Goal: Task Accomplishment & Management: Manage account settings

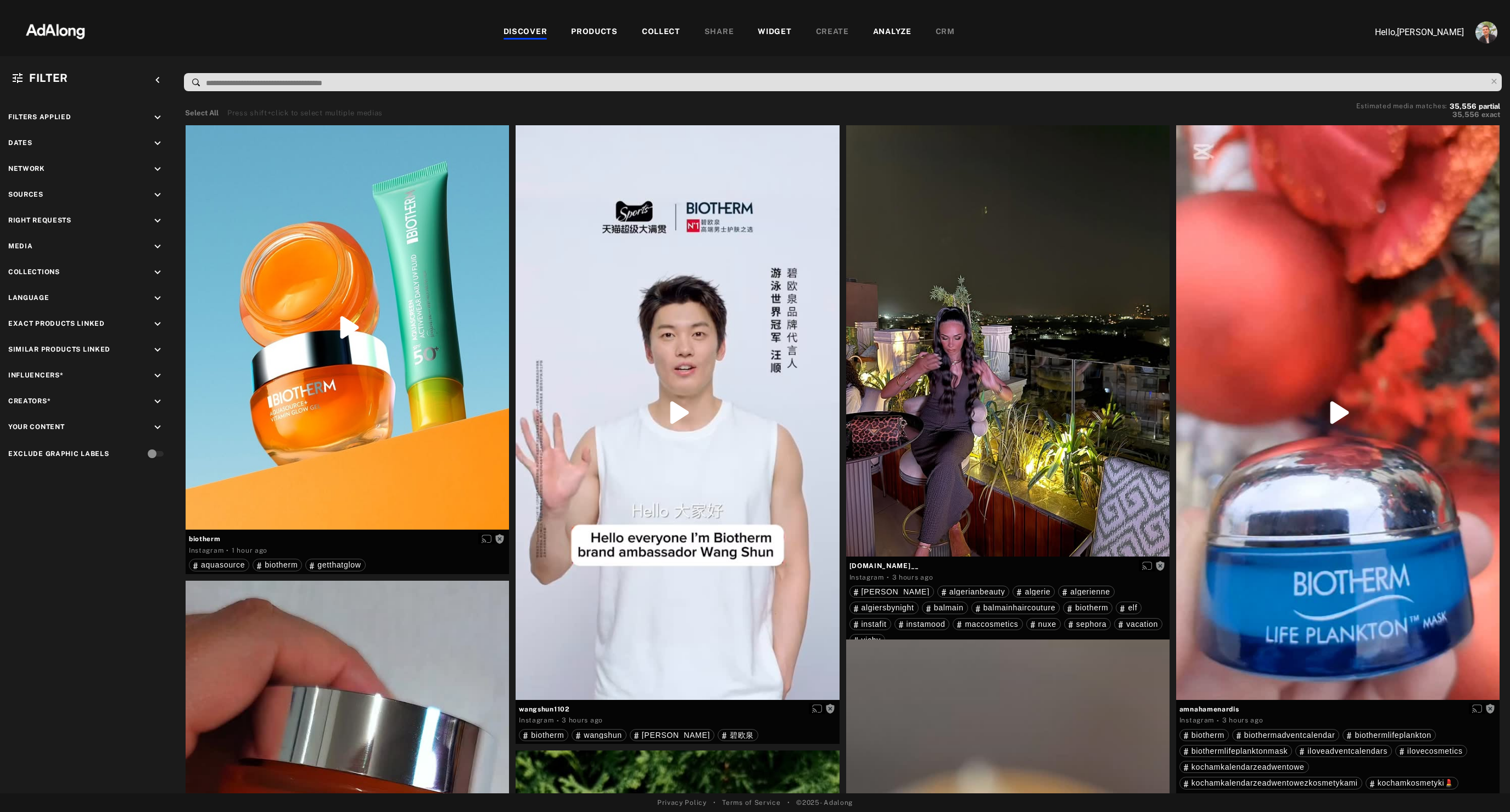
click at [591, 28] on div "PRODUCTS" at bounding box center [595, 33] width 47 height 13
click at [587, 29] on div "PRODUCTS" at bounding box center [595, 33] width 47 height 13
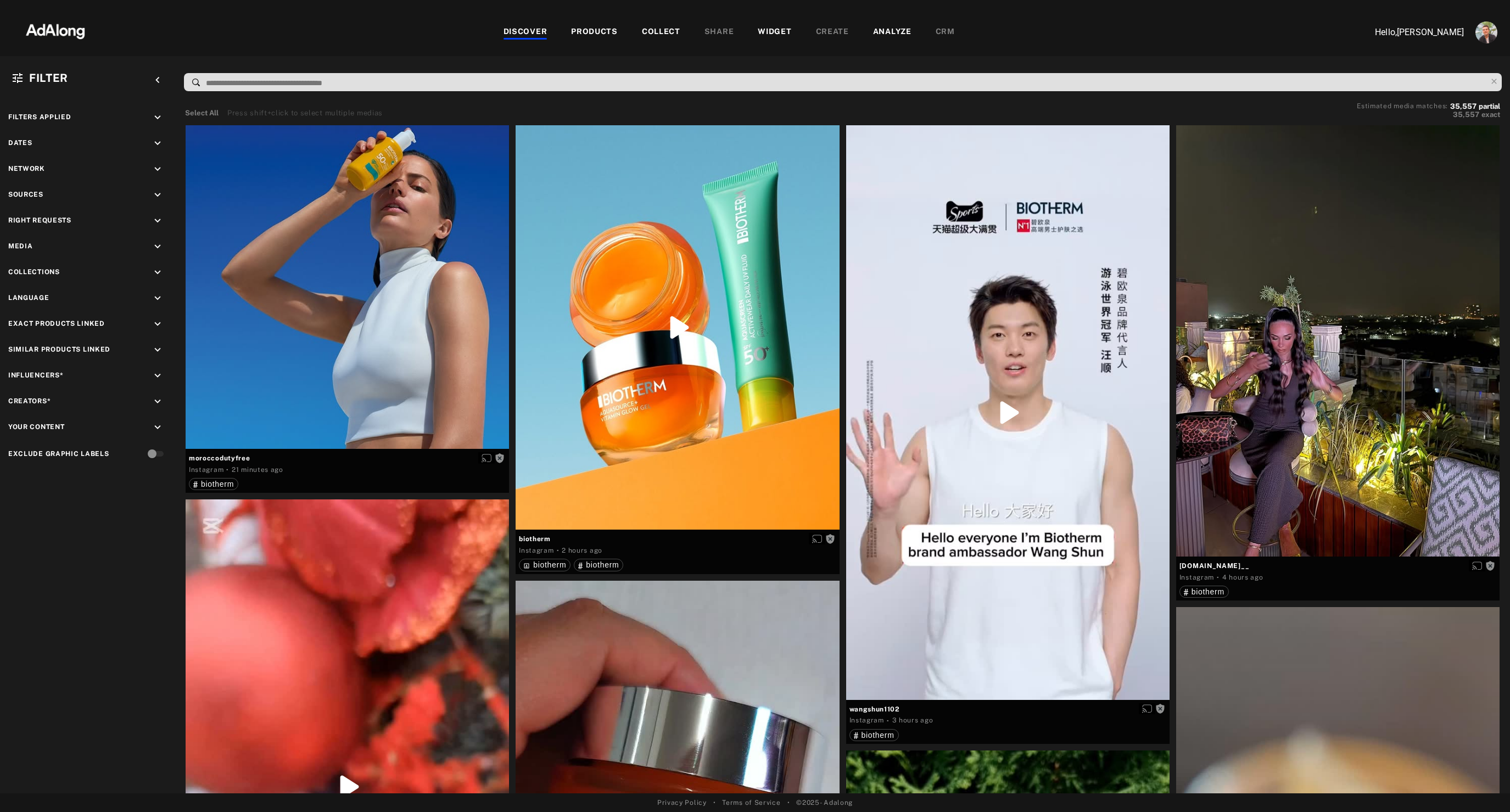
click at [594, 34] on div "PRODUCTS" at bounding box center [595, 33] width 47 height 13
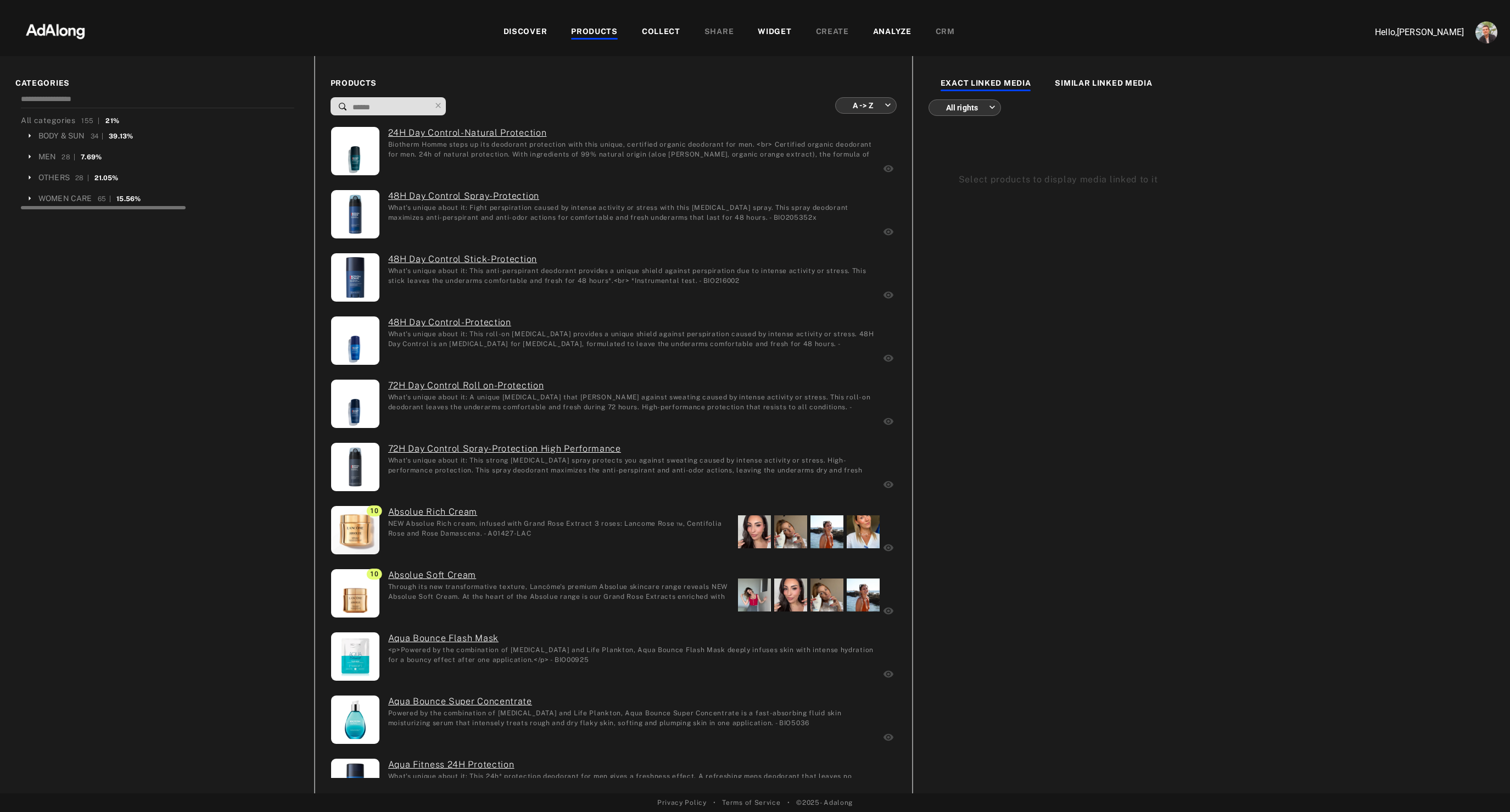
click at [29, 180] on icon at bounding box center [29, 178] width 10 height 10
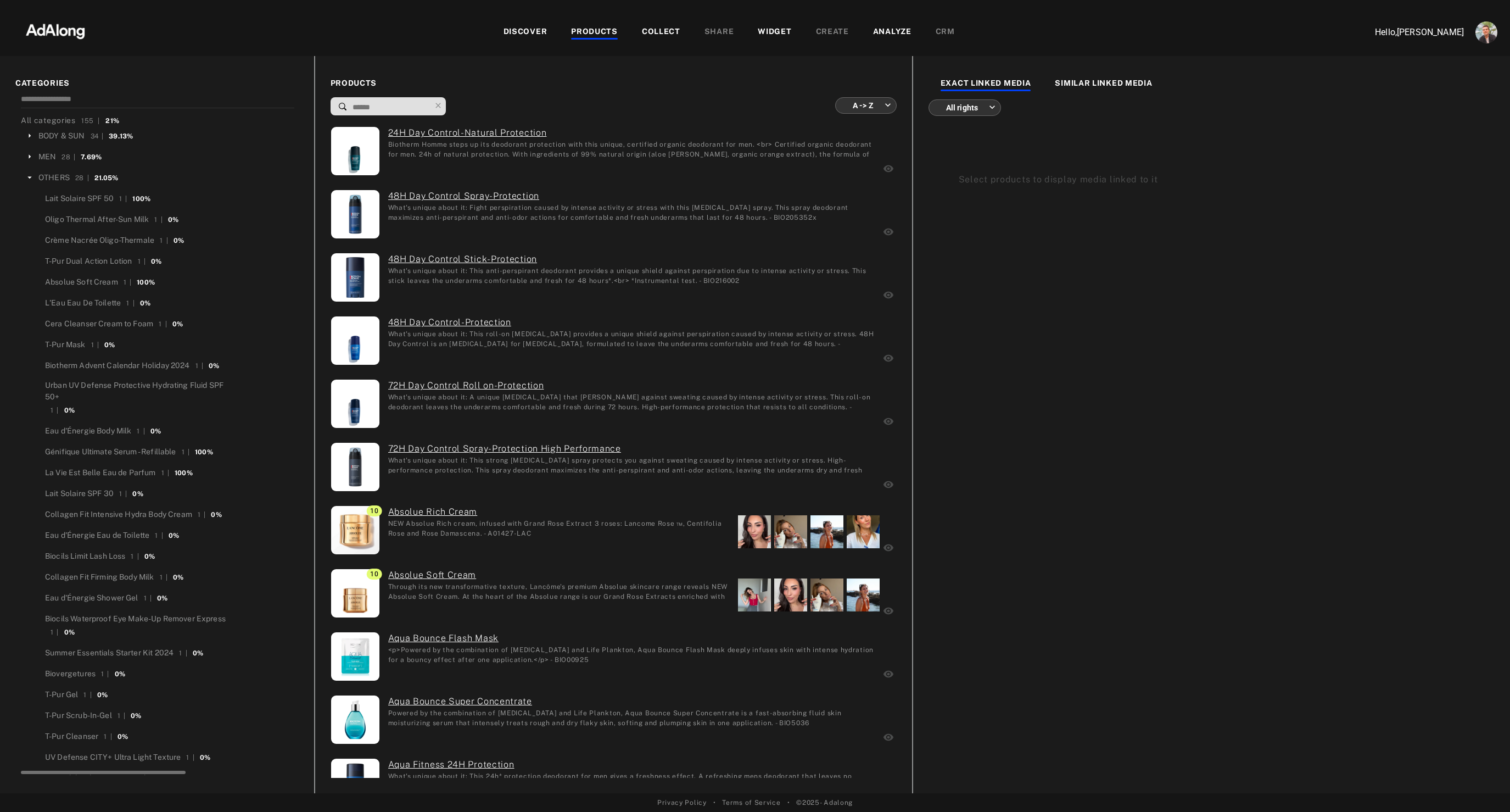
click at [368, 111] on input at bounding box center [391, 107] width 79 height 15
type input "*"
type input "**********"
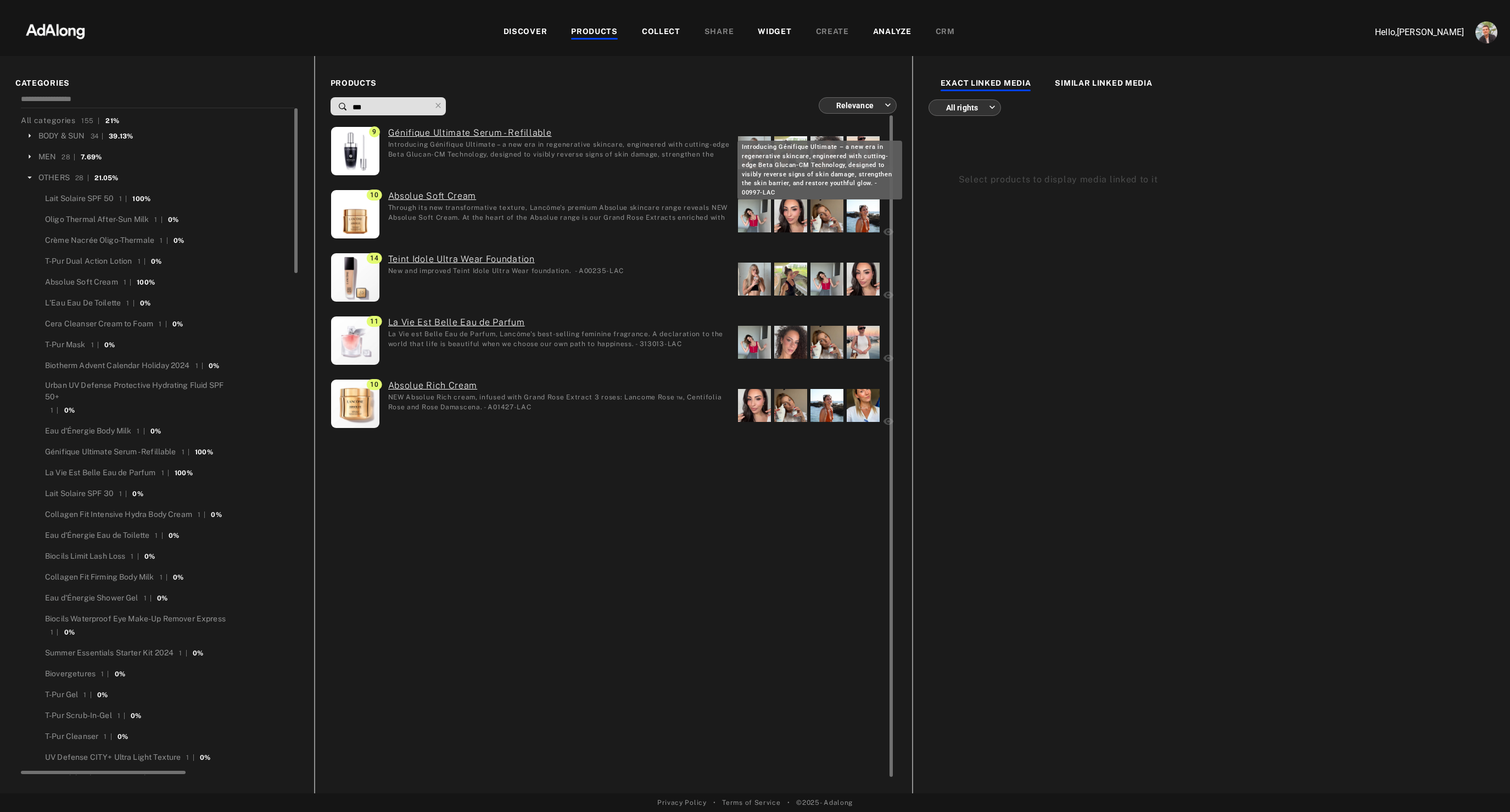
type input "***"
click at [635, 152] on div "Introducing Génifique Ultimate – a new era in regenerative skincare, engineered…" at bounding box center [559, 148] width 341 height 18
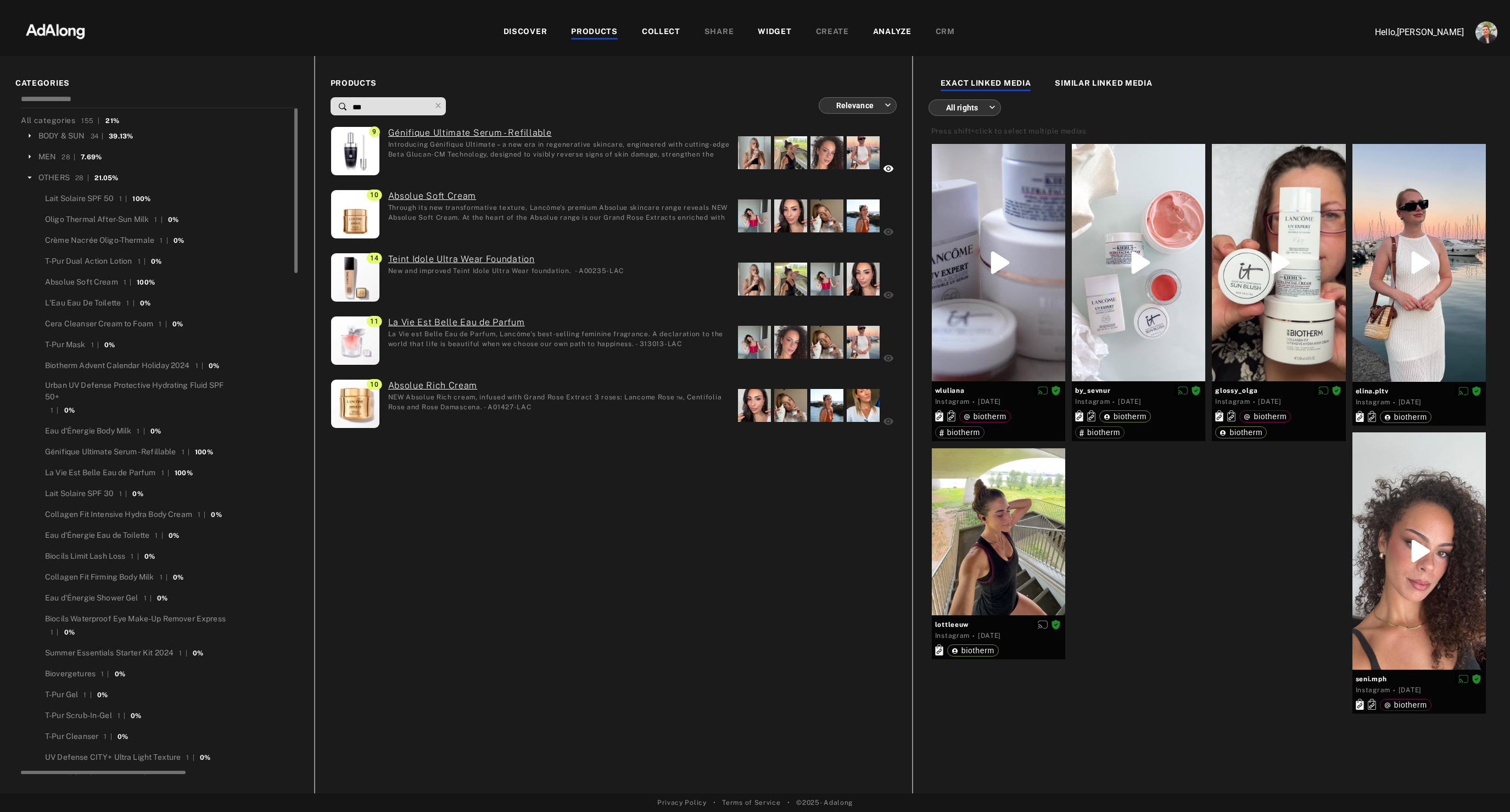
click at [587, 26] on div "PRODUCTS" at bounding box center [595, 33] width 47 height 13
click at [666, 28] on div "COLLECT" at bounding box center [661, 33] width 39 height 13
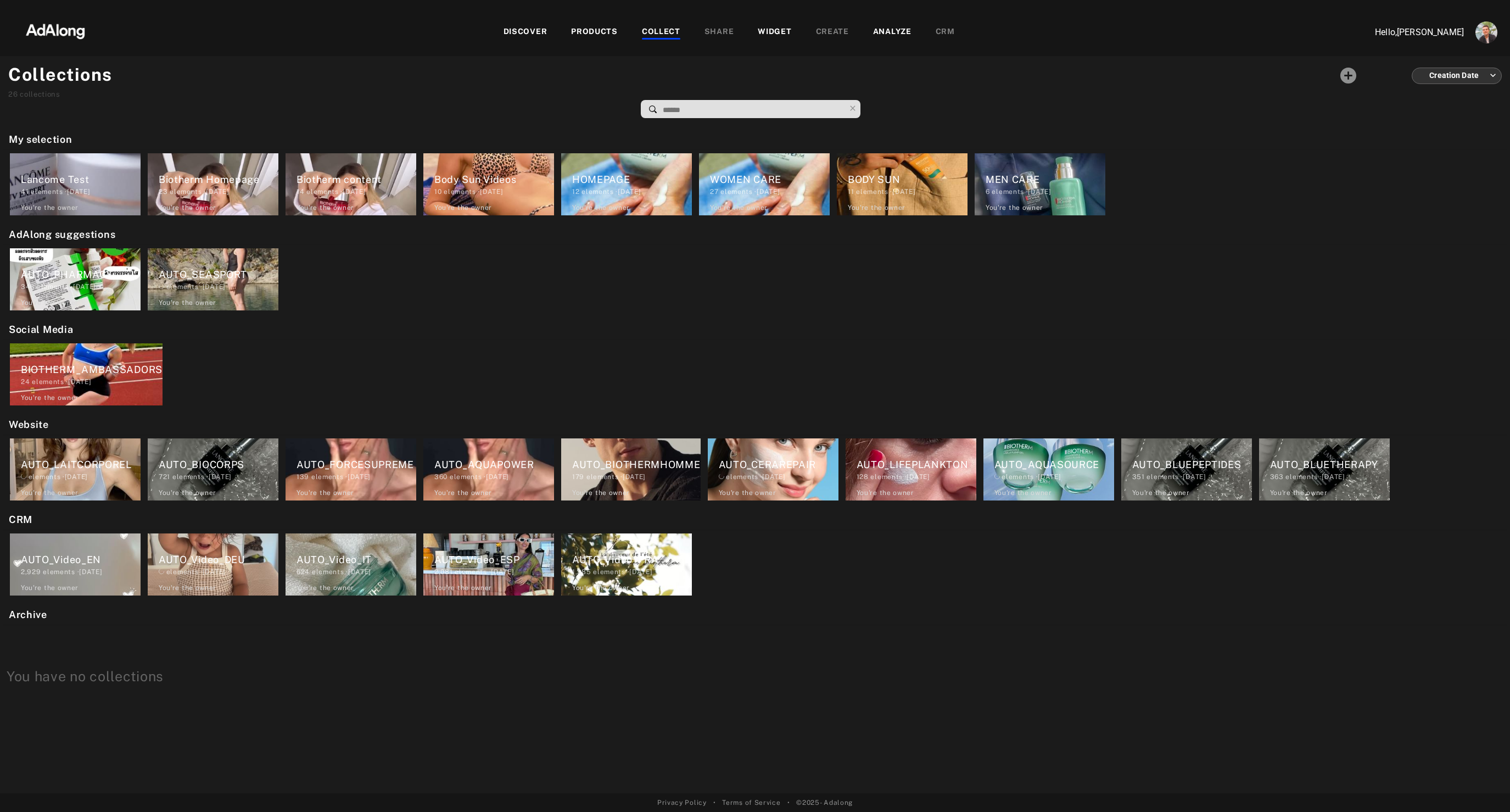
click at [81, 173] on div "Lancome Test" at bounding box center [81, 180] width 120 height 15
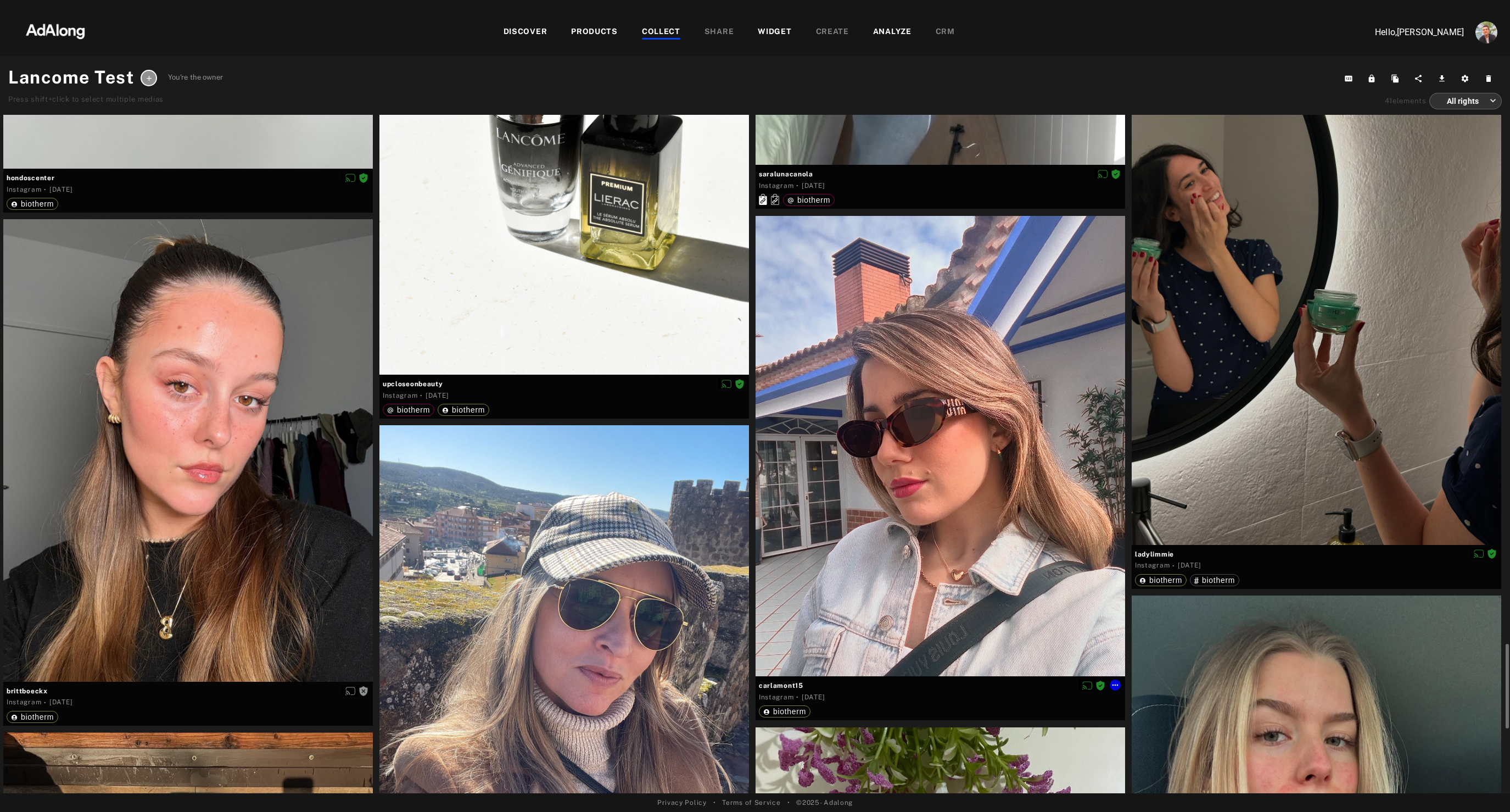
scroll to position [4656, 0]
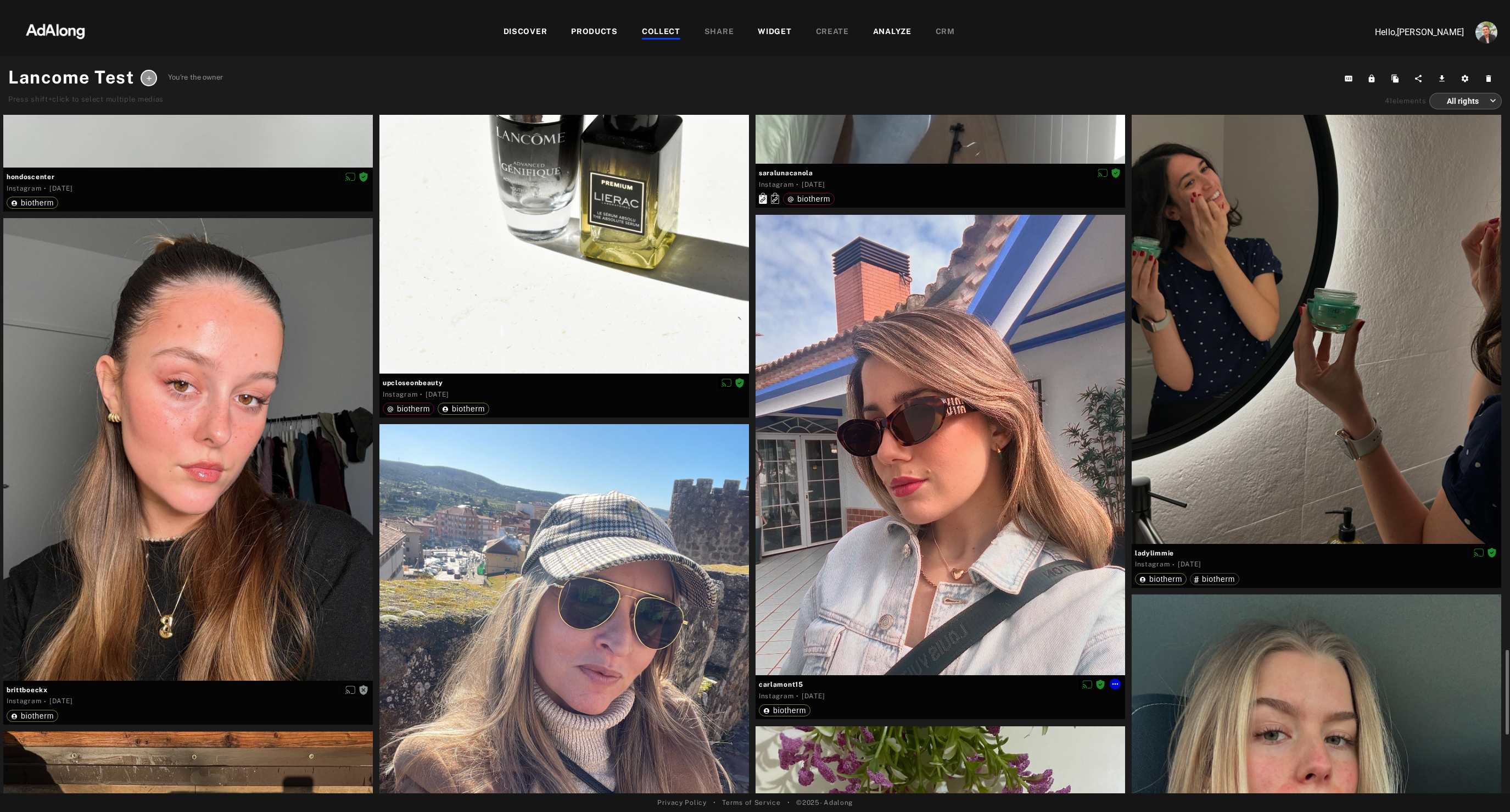
click at [926, 492] on div at bounding box center [940, 445] width 370 height 461
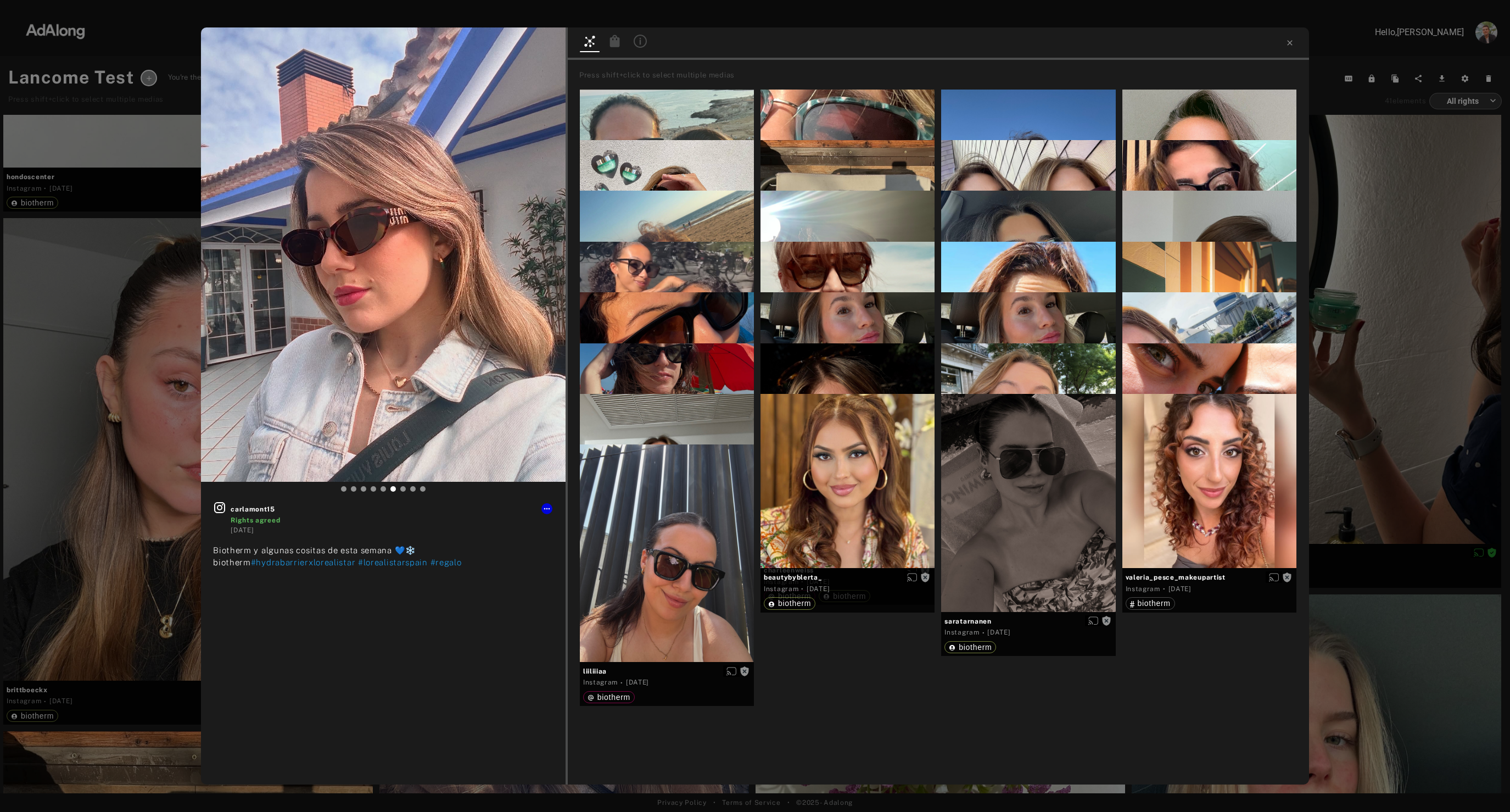
click at [615, 47] on icon at bounding box center [615, 41] width 13 height 13
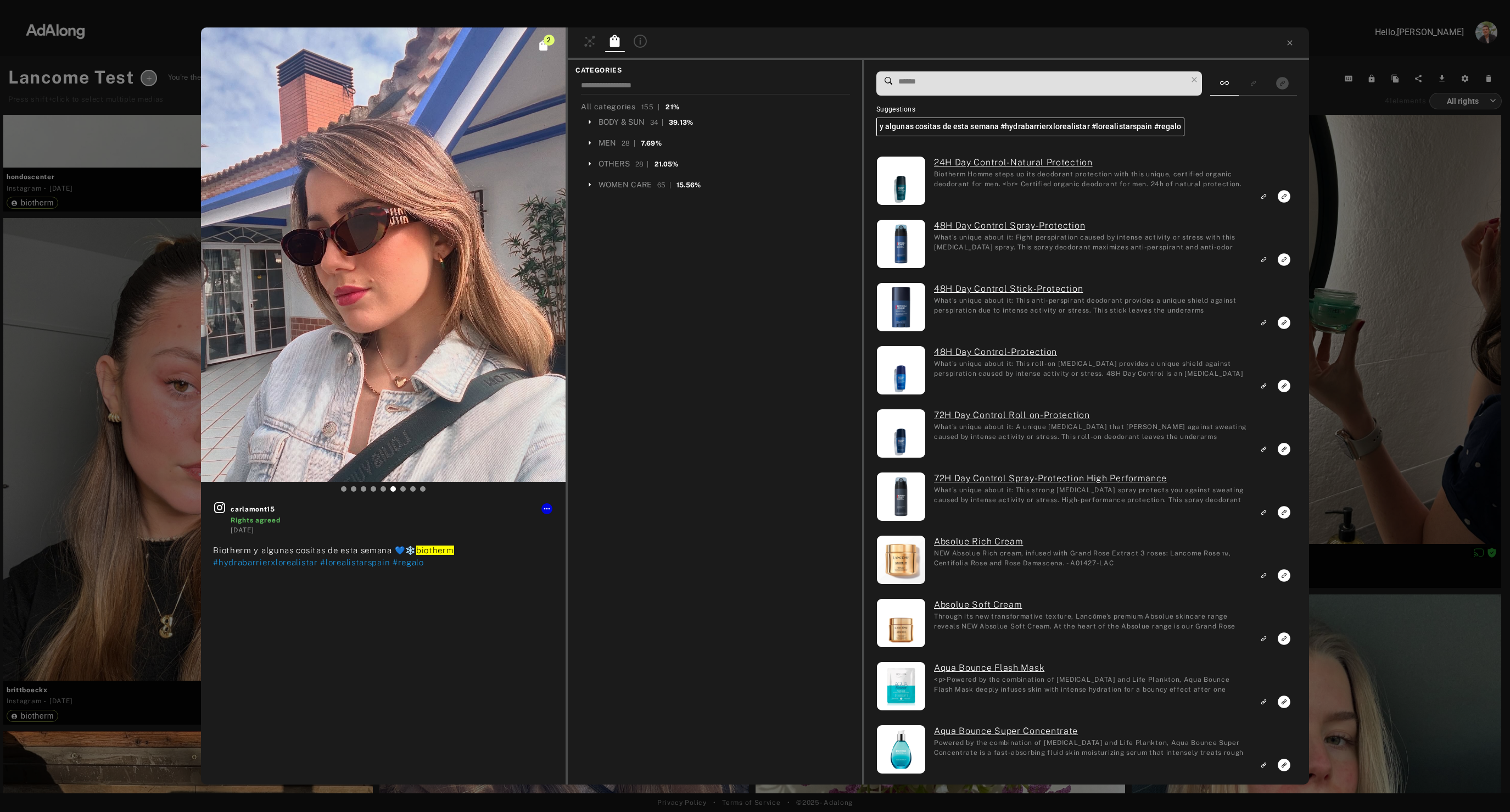
click at [953, 77] on input at bounding box center [1042, 81] width 289 height 15
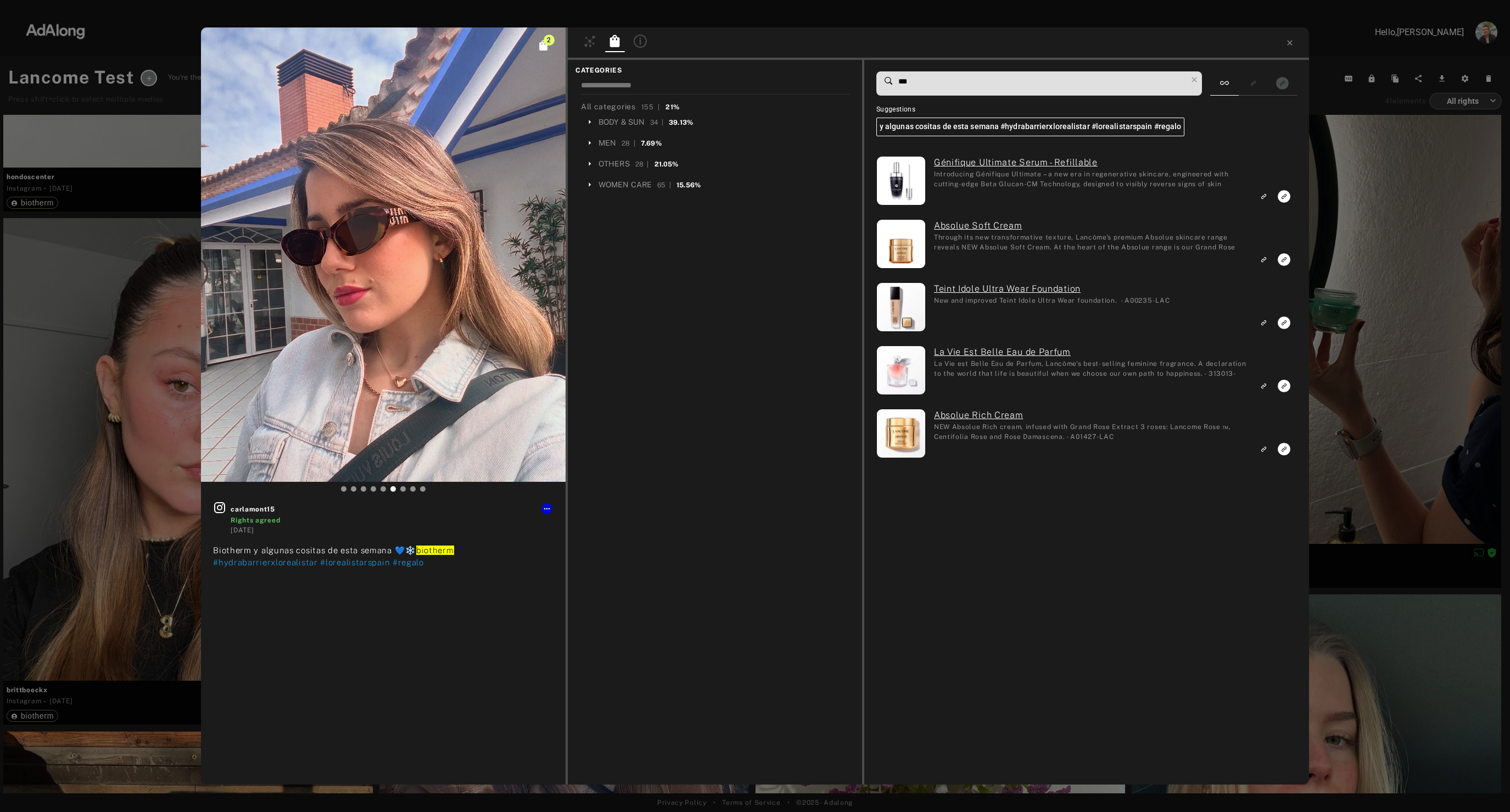
type input "***"
click at [1288, 196] on icon "Link to exact product" at bounding box center [1284, 195] width 13 height 13
click at [1262, 260] on icon "Link to similar product" at bounding box center [1263, 259] width 8 height 7
click at [1385, 214] on div "3 carlamont15 Rights agreed [DATE] Biotherm y algunas cositas de esta semana 💙❄…" at bounding box center [755, 406] width 1510 height 812
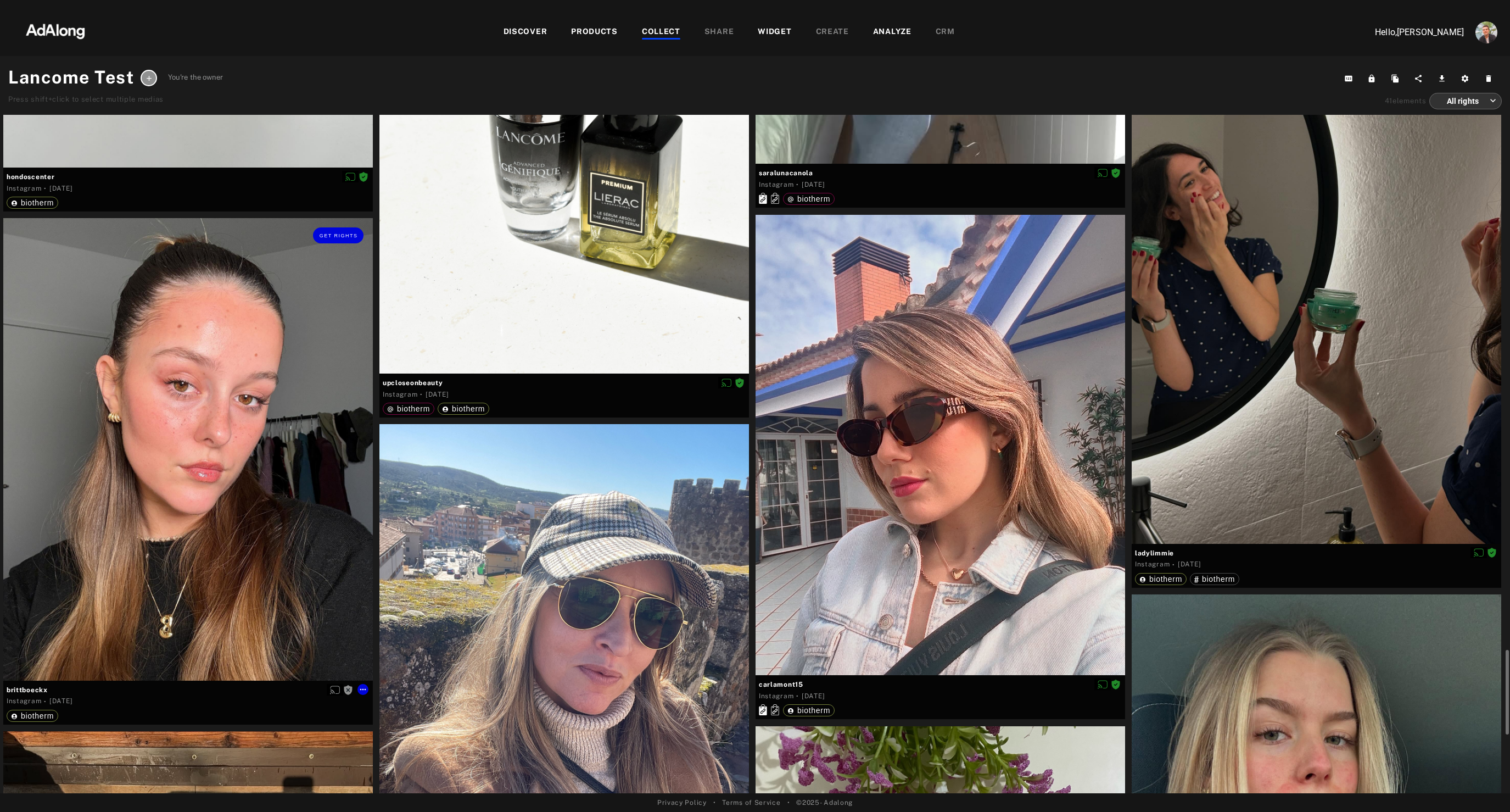
click at [180, 524] on div "Get rights" at bounding box center [188, 449] width 370 height 462
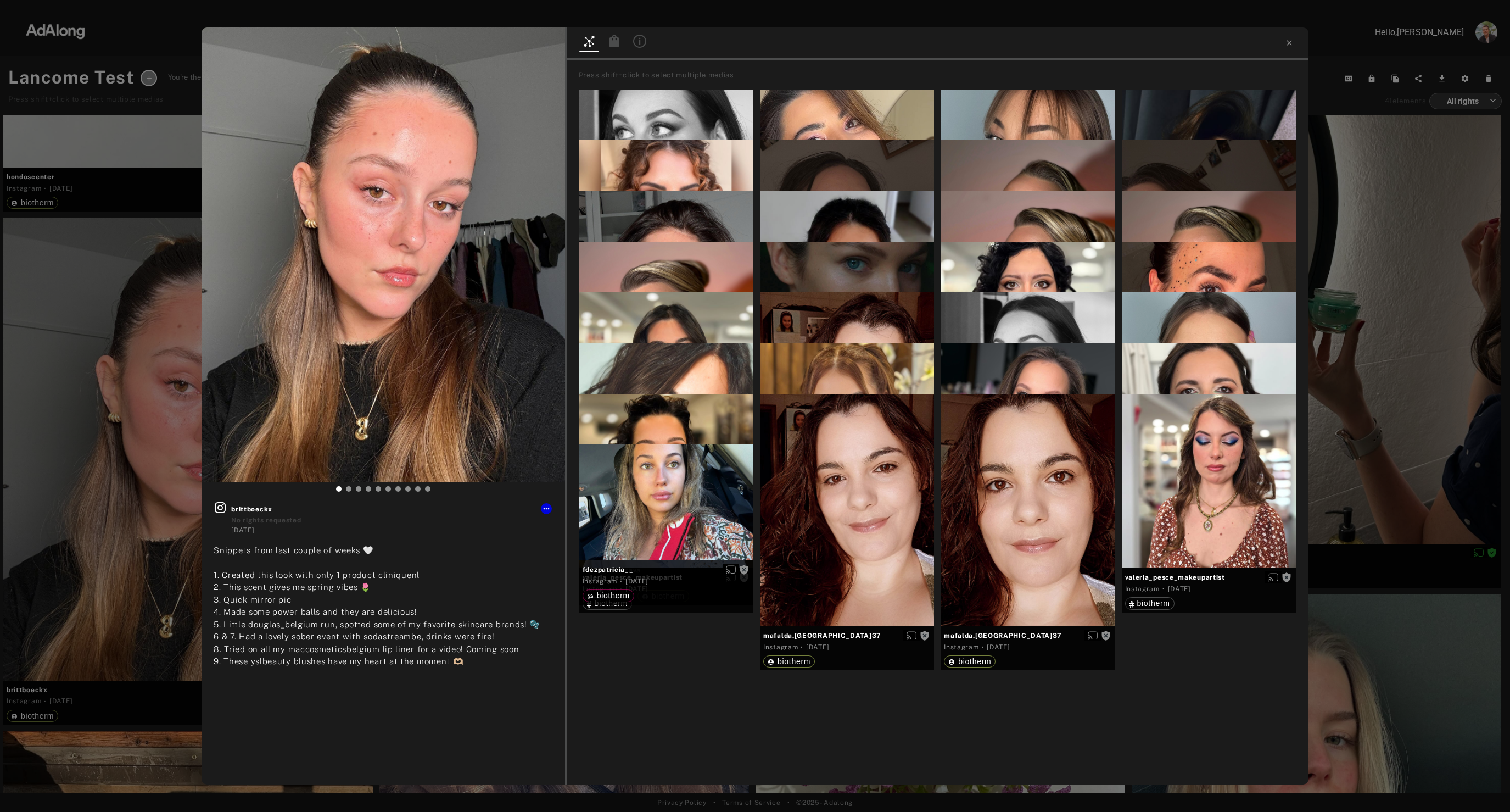
click at [11, 423] on div "Get rights brittboeckx No rights requested [DATE] Snippets from last couple of …" at bounding box center [755, 406] width 1510 height 812
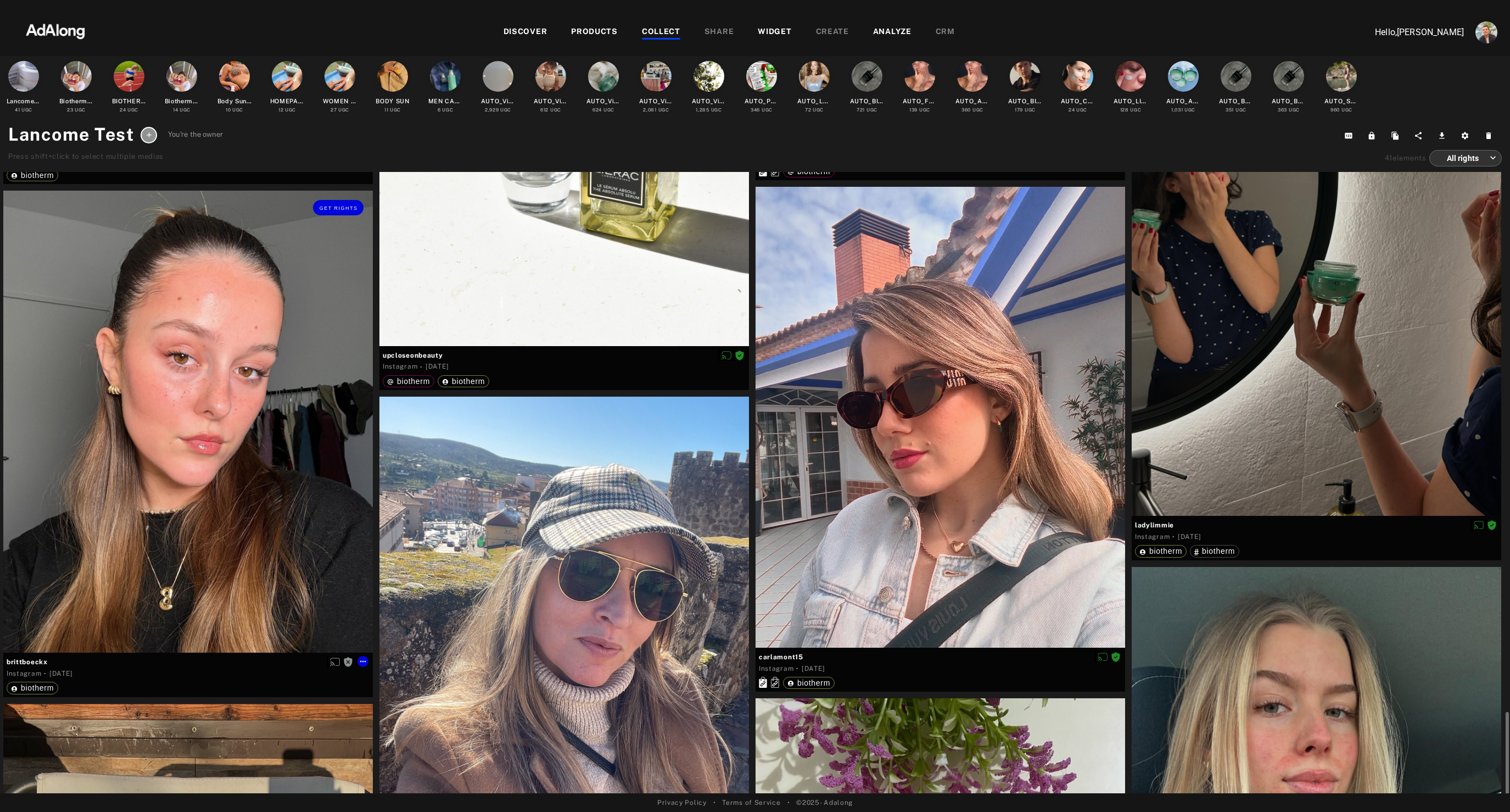
scroll to position [4737, 0]
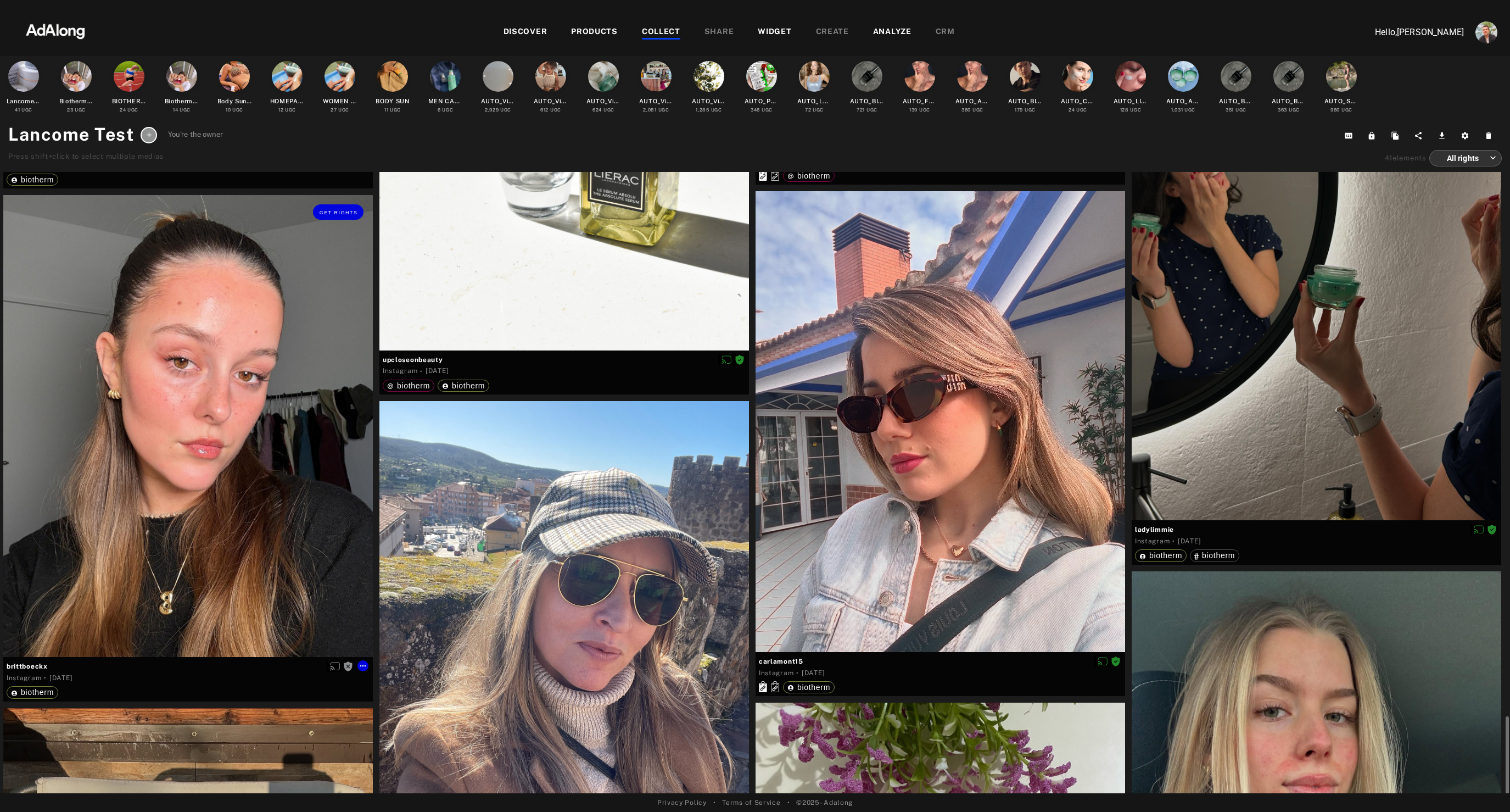
click at [242, 377] on div "Get rights" at bounding box center [188, 425] width 370 height 462
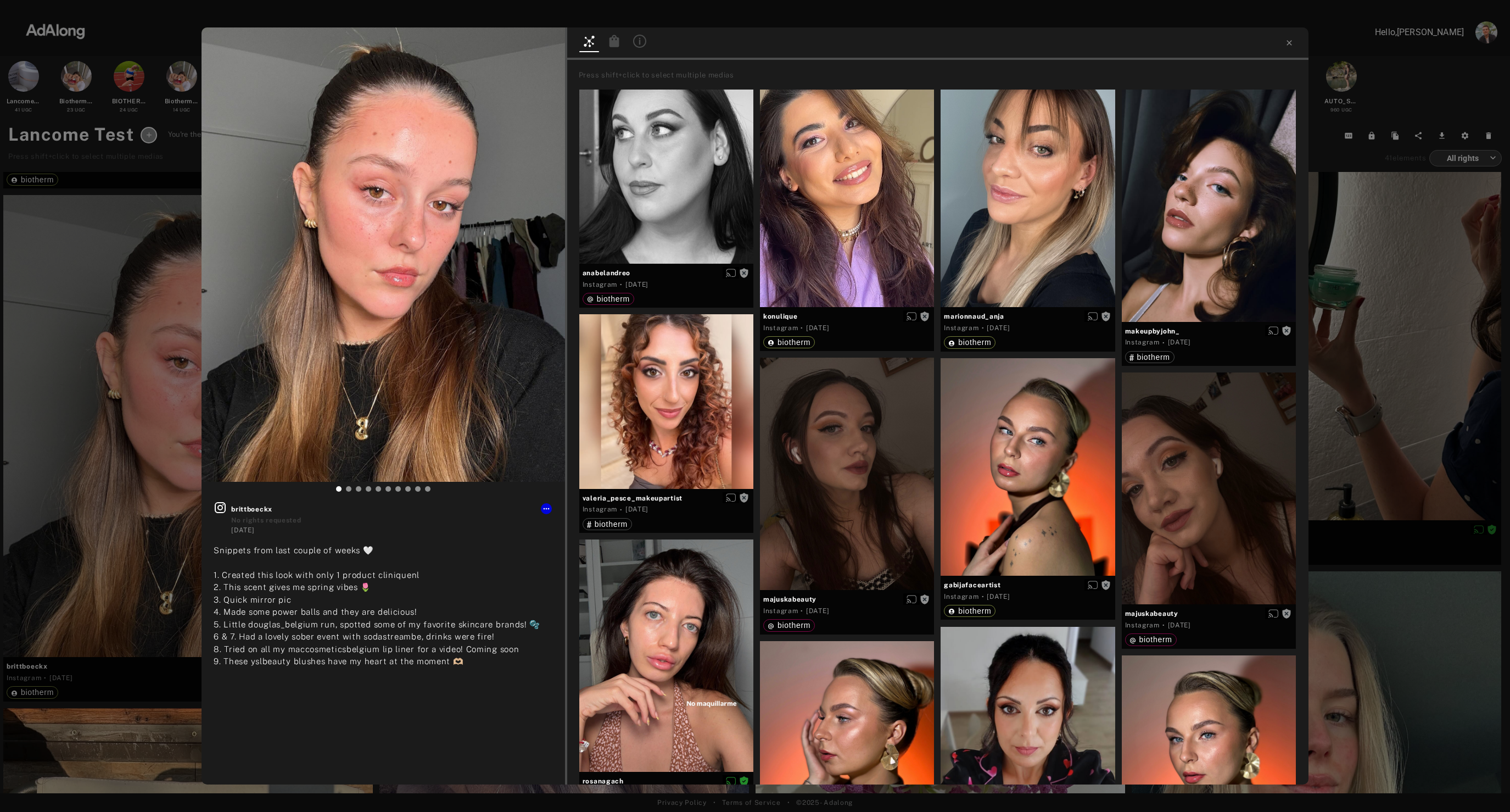
click at [613, 43] on icon at bounding box center [614, 40] width 10 height 12
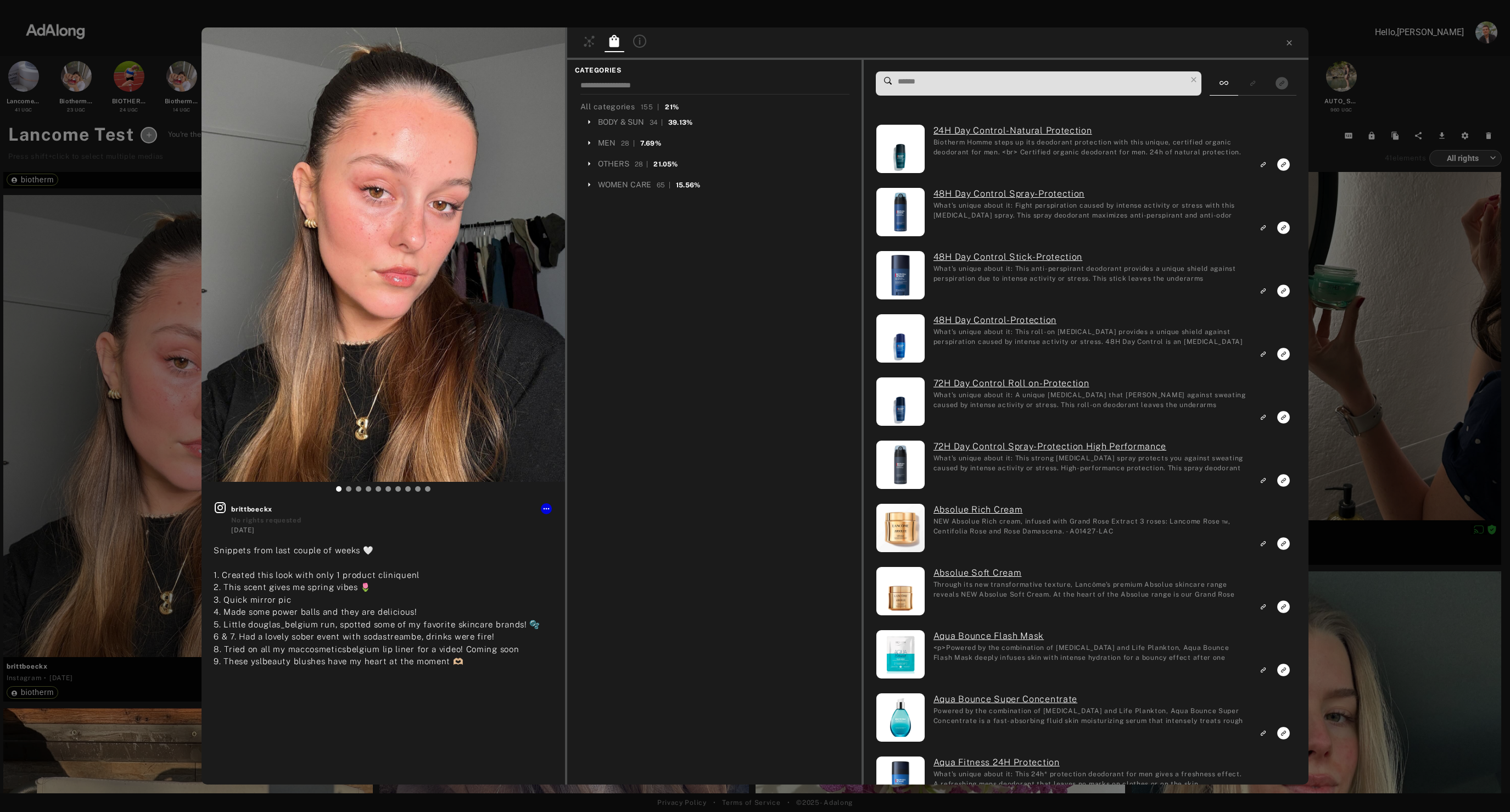
click at [985, 86] on input at bounding box center [1041, 81] width 289 height 15
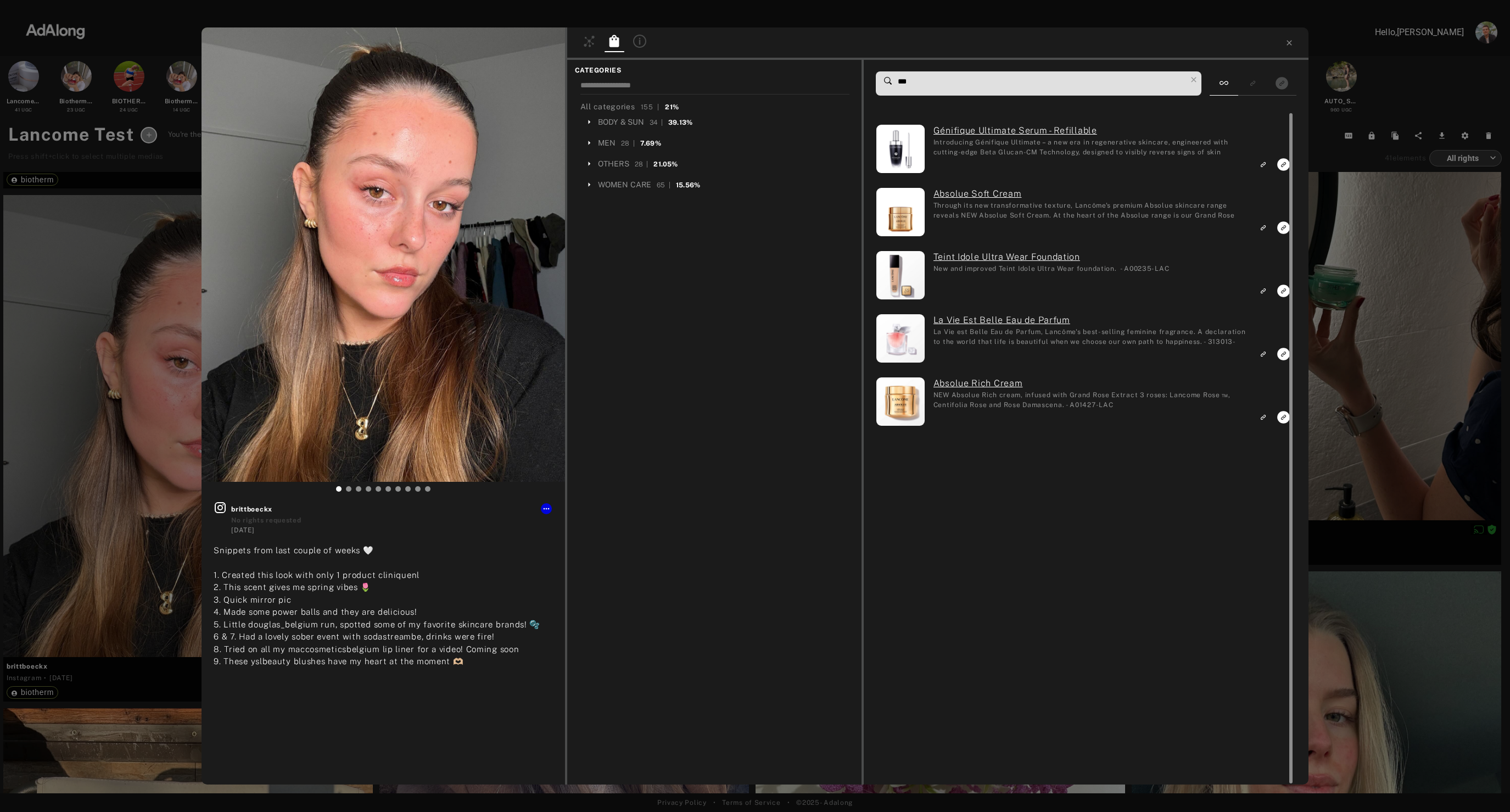
type input "***"
click at [1285, 166] on div at bounding box center [1289, 448] width 8 height 670
click at [1284, 166] on icon "Link to exact product" at bounding box center [1284, 164] width 13 height 13
click at [1263, 289] on icon "Link to similar product" at bounding box center [1264, 290] width 3 height 3
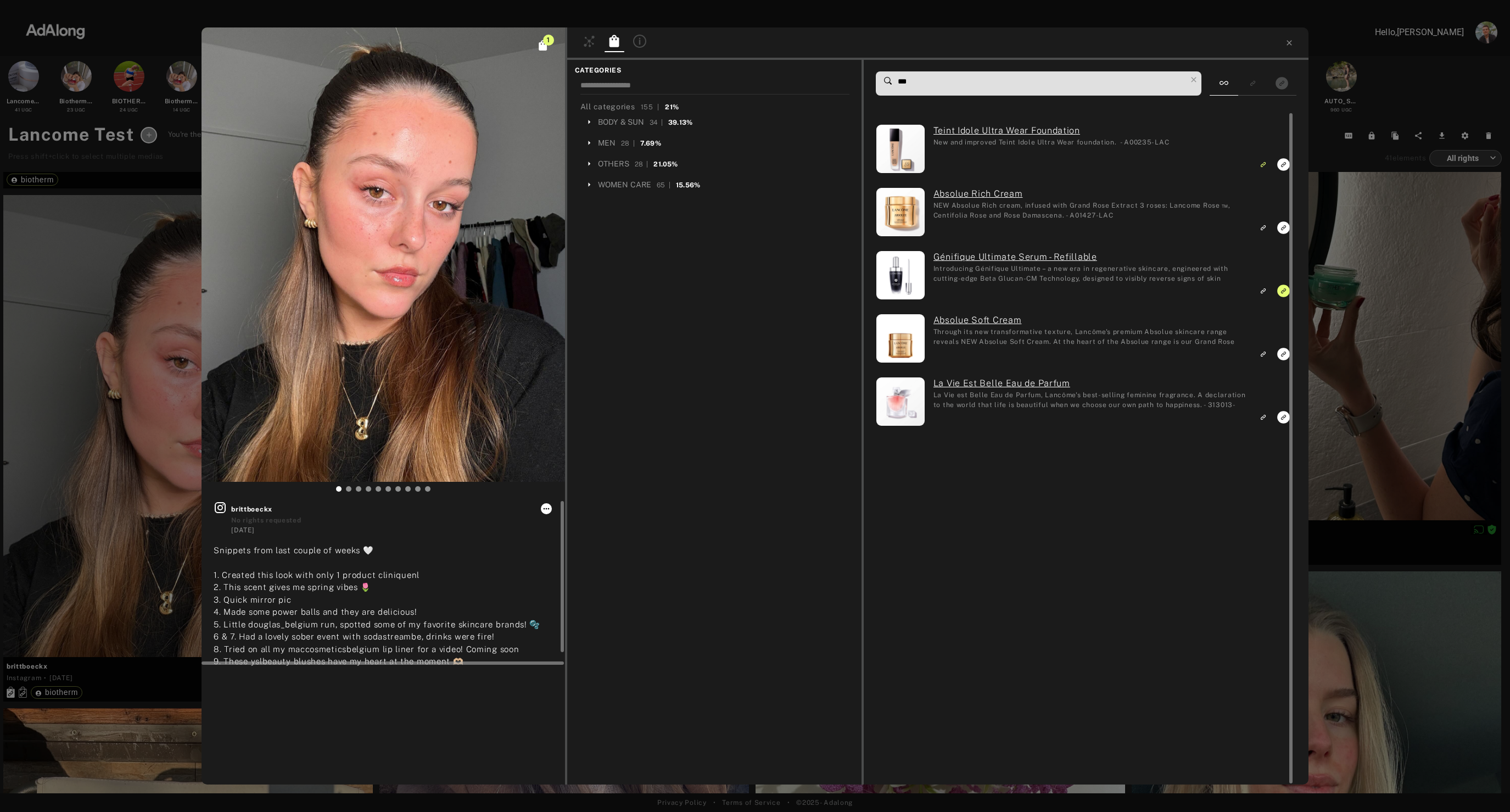
click at [548, 513] on icon at bounding box center [546, 508] width 8 height 8
click at [567, 567] on span "Set rights as agreed" at bounding box center [579, 564] width 59 height 8
click at [1263, 357] on icon "Link to similar product" at bounding box center [1263, 354] width 8 height 7
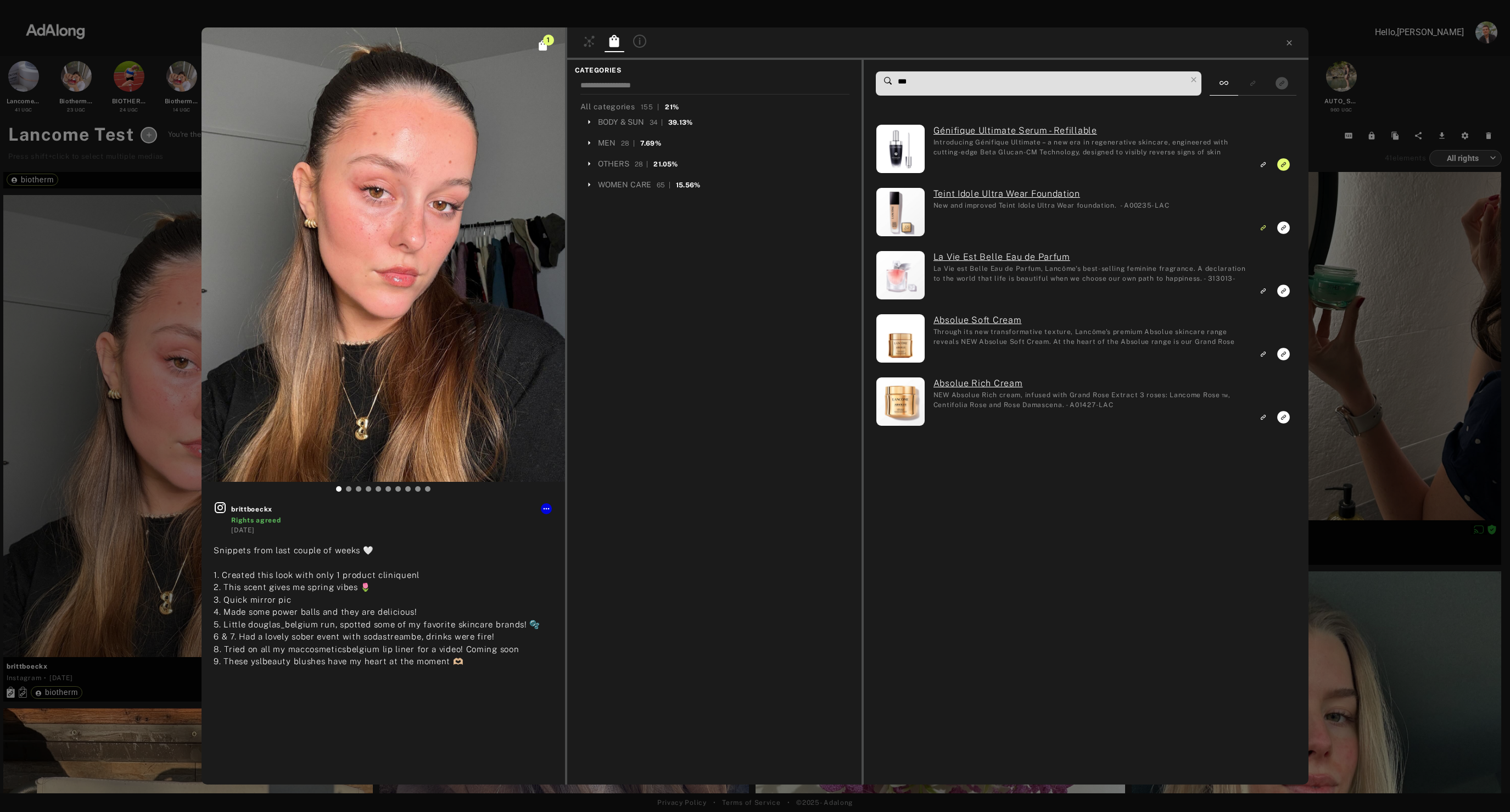
click at [1391, 82] on div "1 brittboeckx Rights agreed [DATE] Snippets from last couple of weeks 🤍 1. Crea…" at bounding box center [755, 406] width 1510 height 812
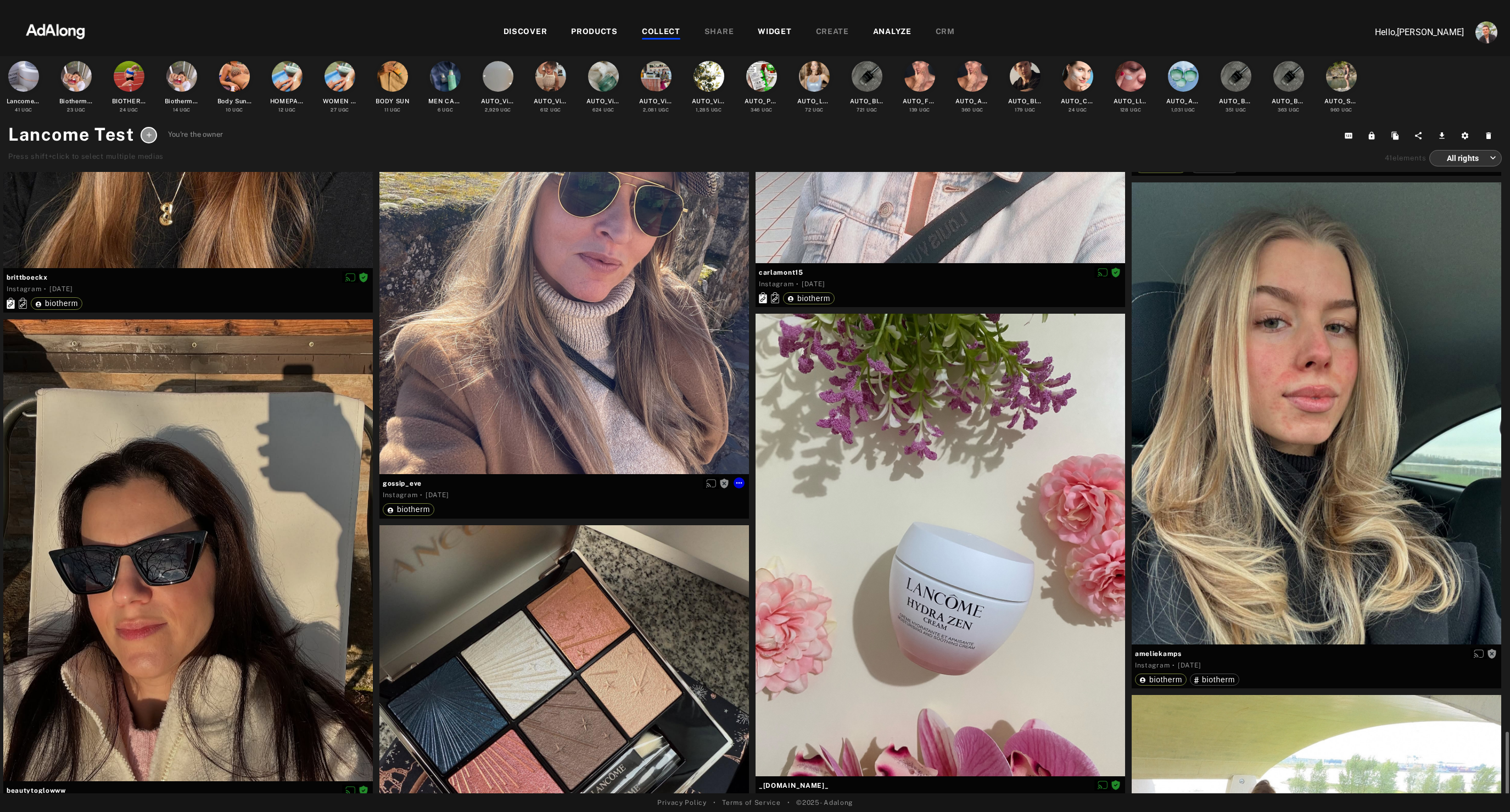
scroll to position [5086, 0]
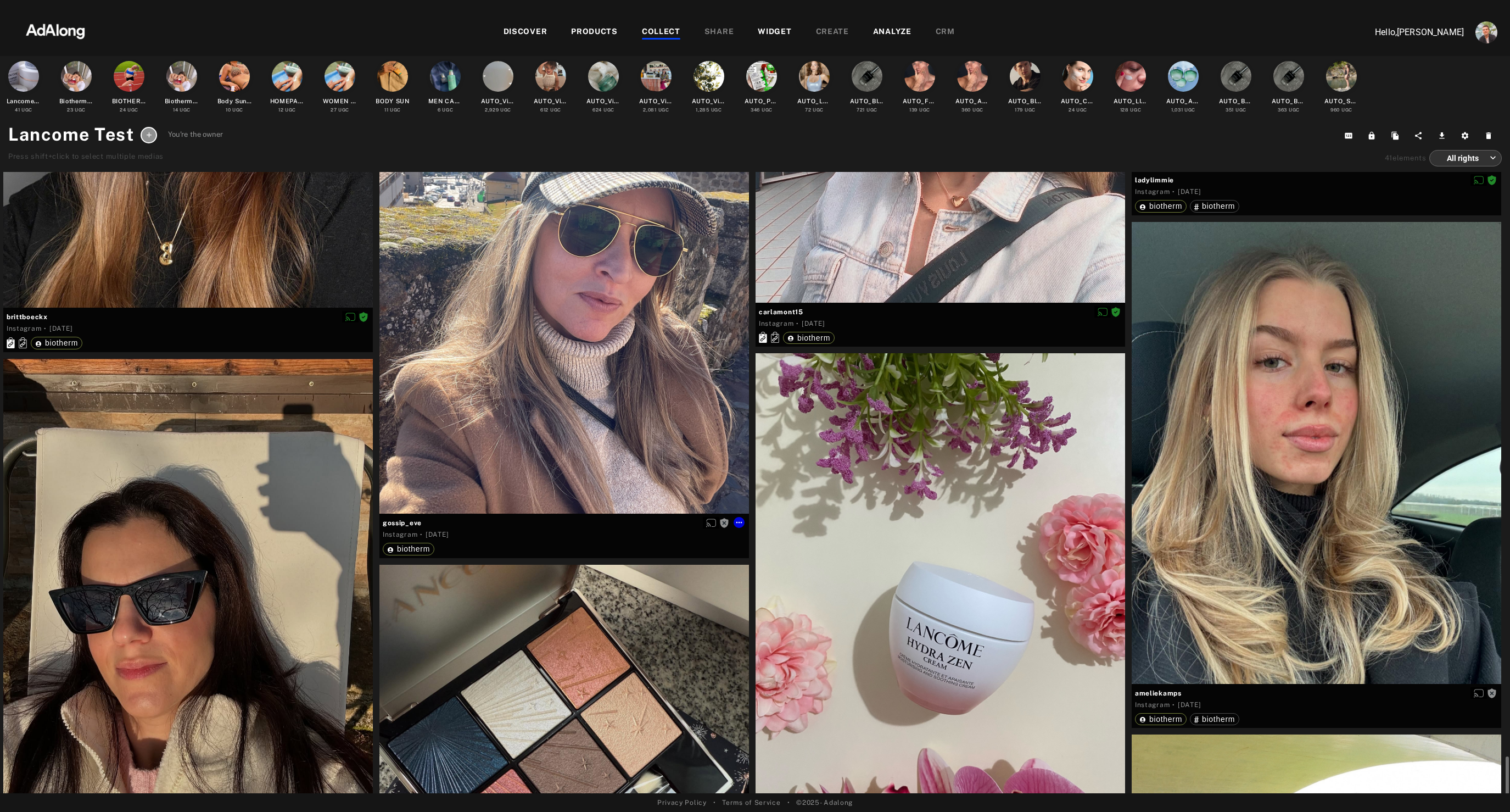
click at [573, 427] on div "Get rights" at bounding box center [564, 283] width 370 height 462
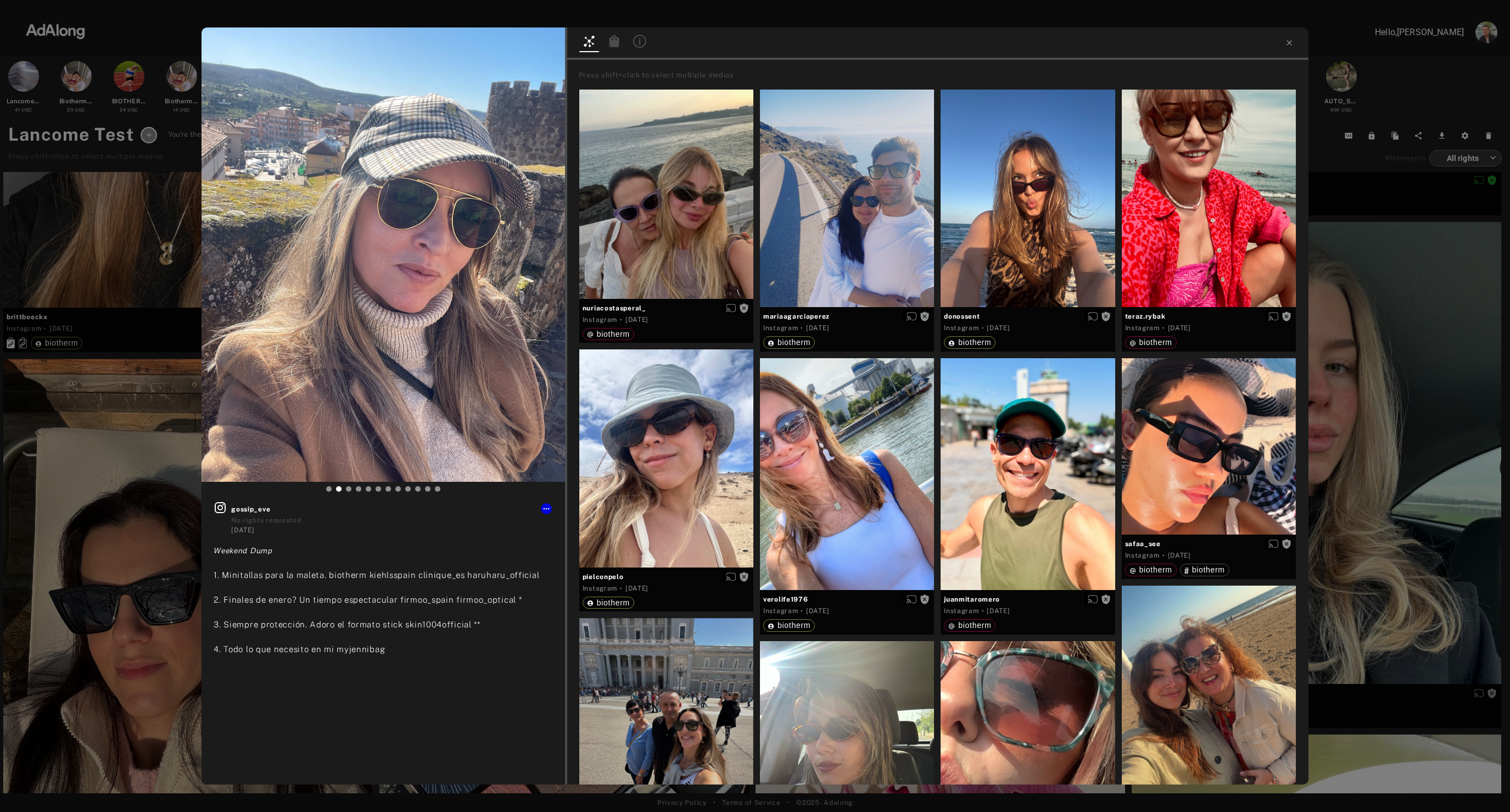
click at [610, 42] on icon at bounding box center [614, 40] width 10 height 12
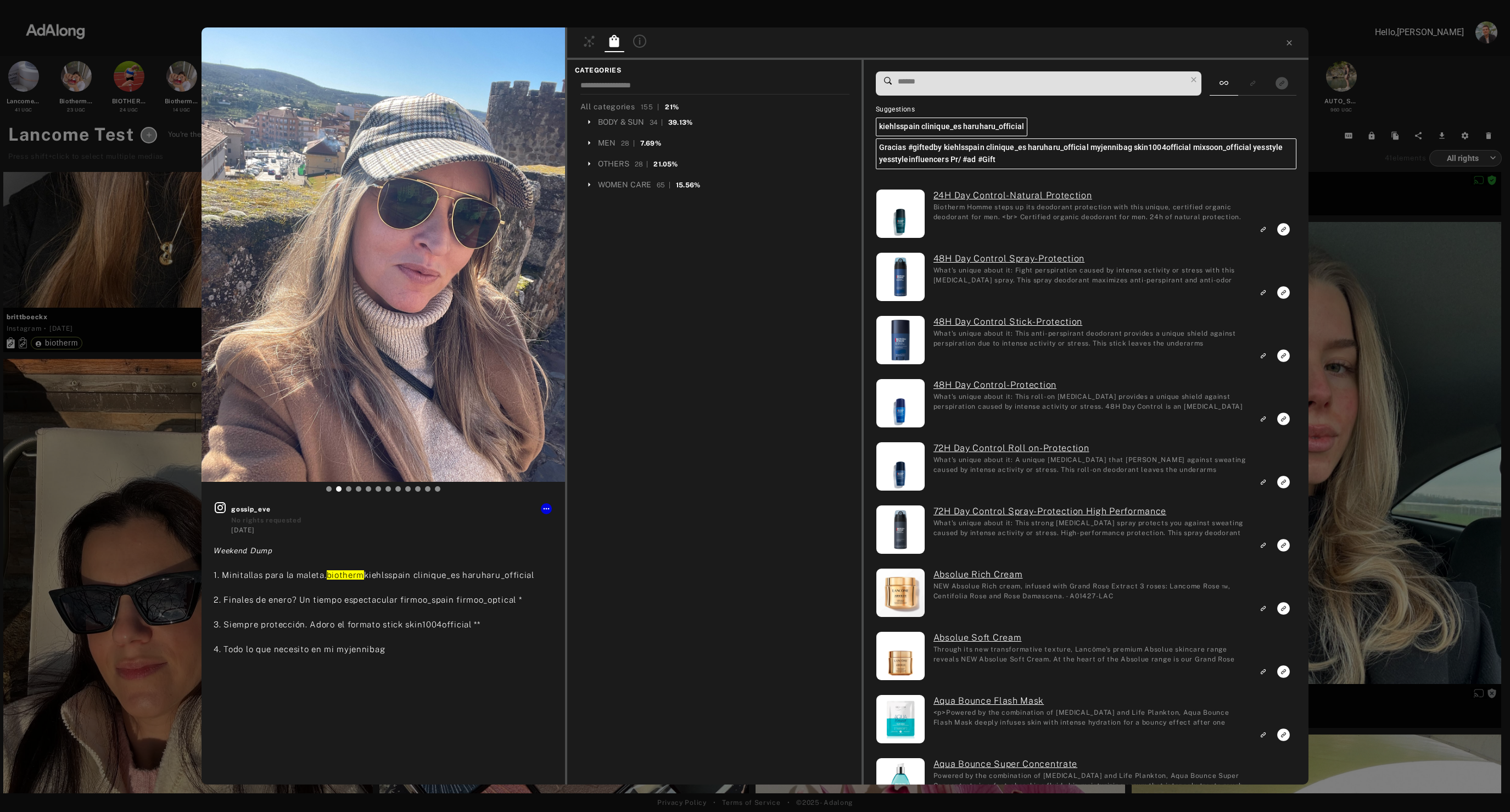
click at [1088, 81] on input at bounding box center [1041, 81] width 289 height 15
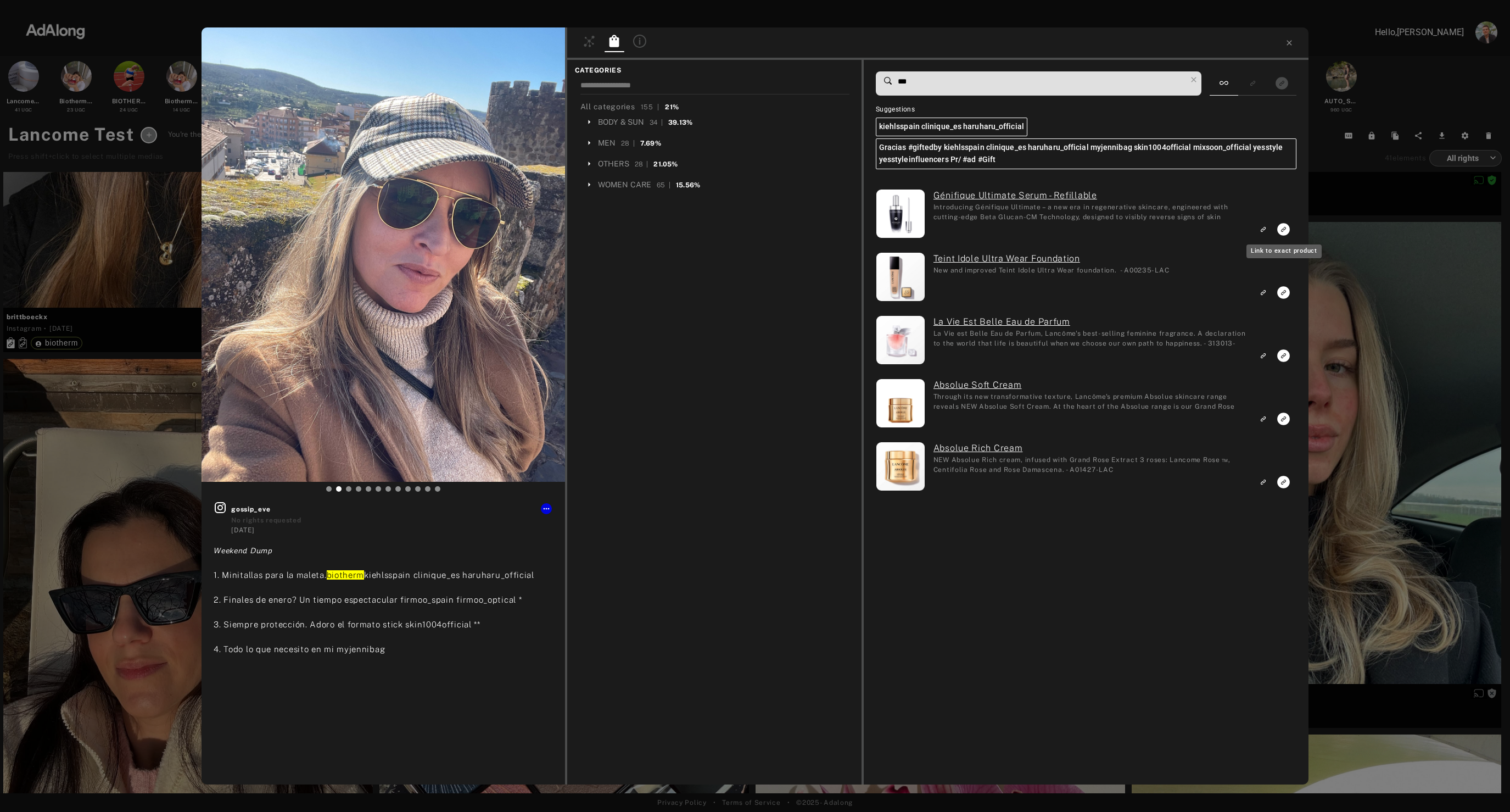
type input "***"
click at [1284, 228] on icon "Link to exact product" at bounding box center [1284, 229] width 13 height 13
click at [1265, 297] on rect "Link to similar product" at bounding box center [1263, 292] width 13 height 13
click at [549, 508] on icon at bounding box center [546, 508] width 8 height 8
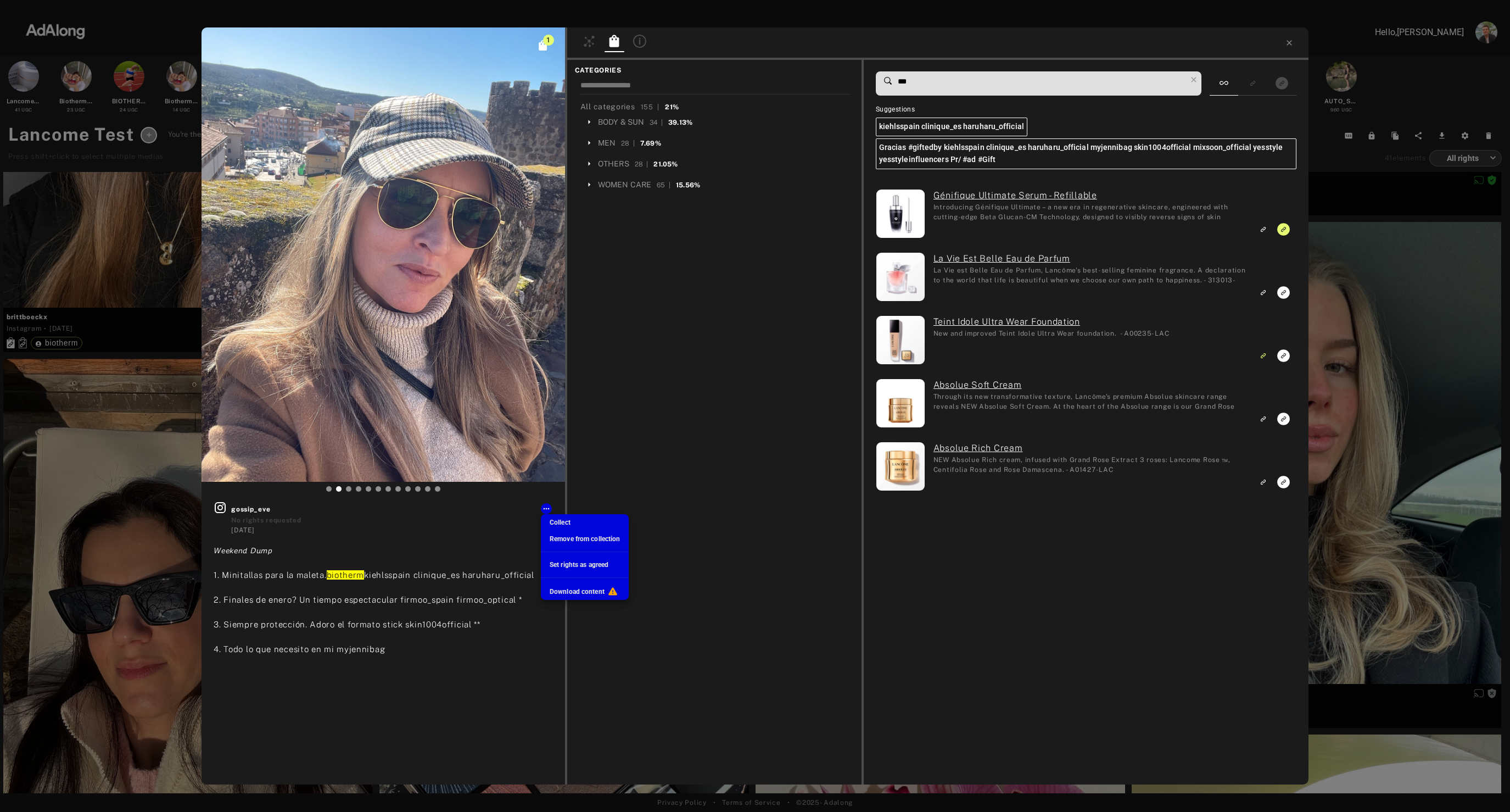
click at [1280, 230] on div at bounding box center [755, 406] width 1510 height 812
click at [1282, 232] on icon "Unlink to exact product" at bounding box center [1284, 229] width 13 height 13
click at [1289, 46] on icon at bounding box center [1289, 43] width 8 height 8
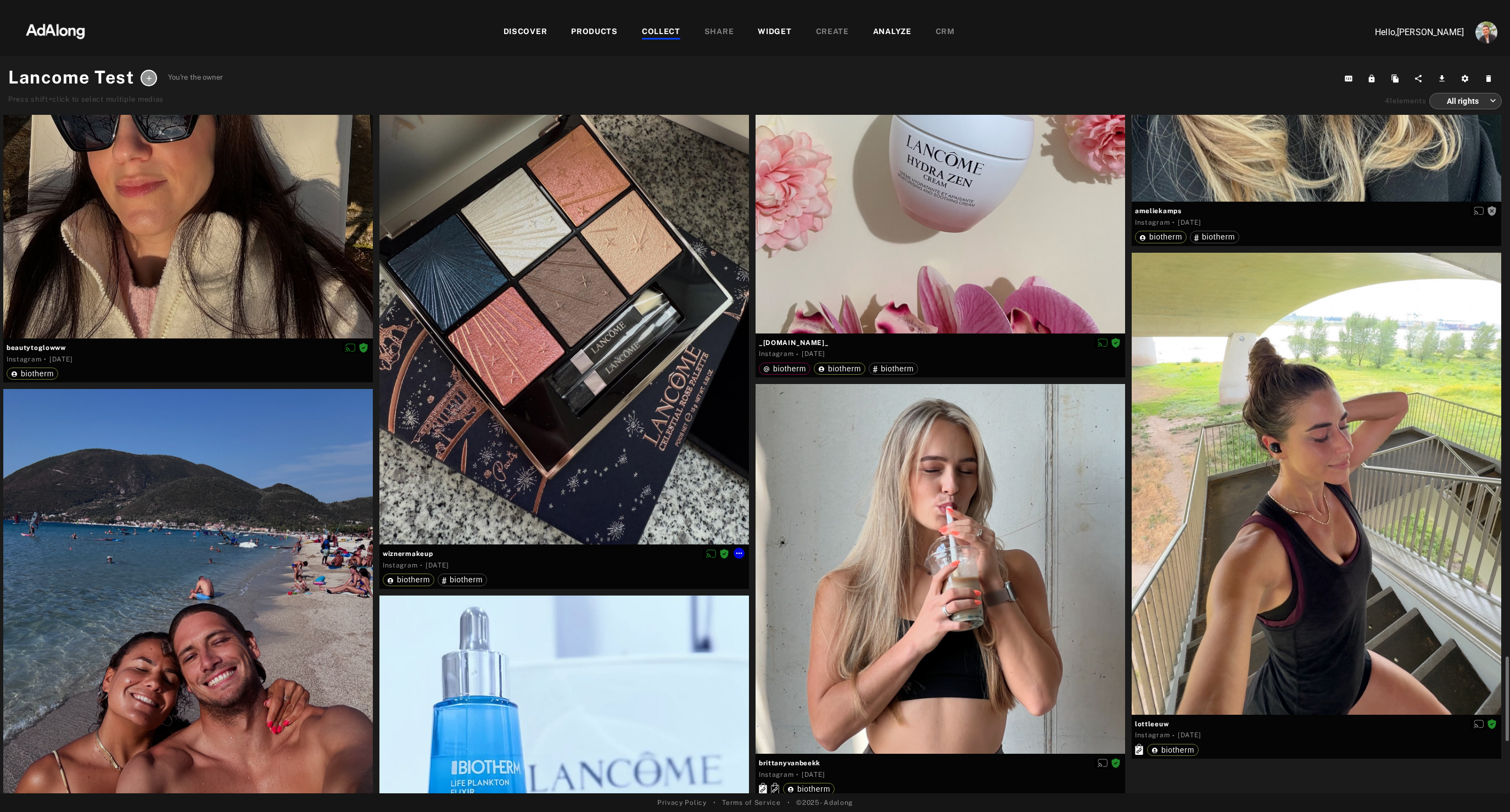
scroll to position [5675, 0]
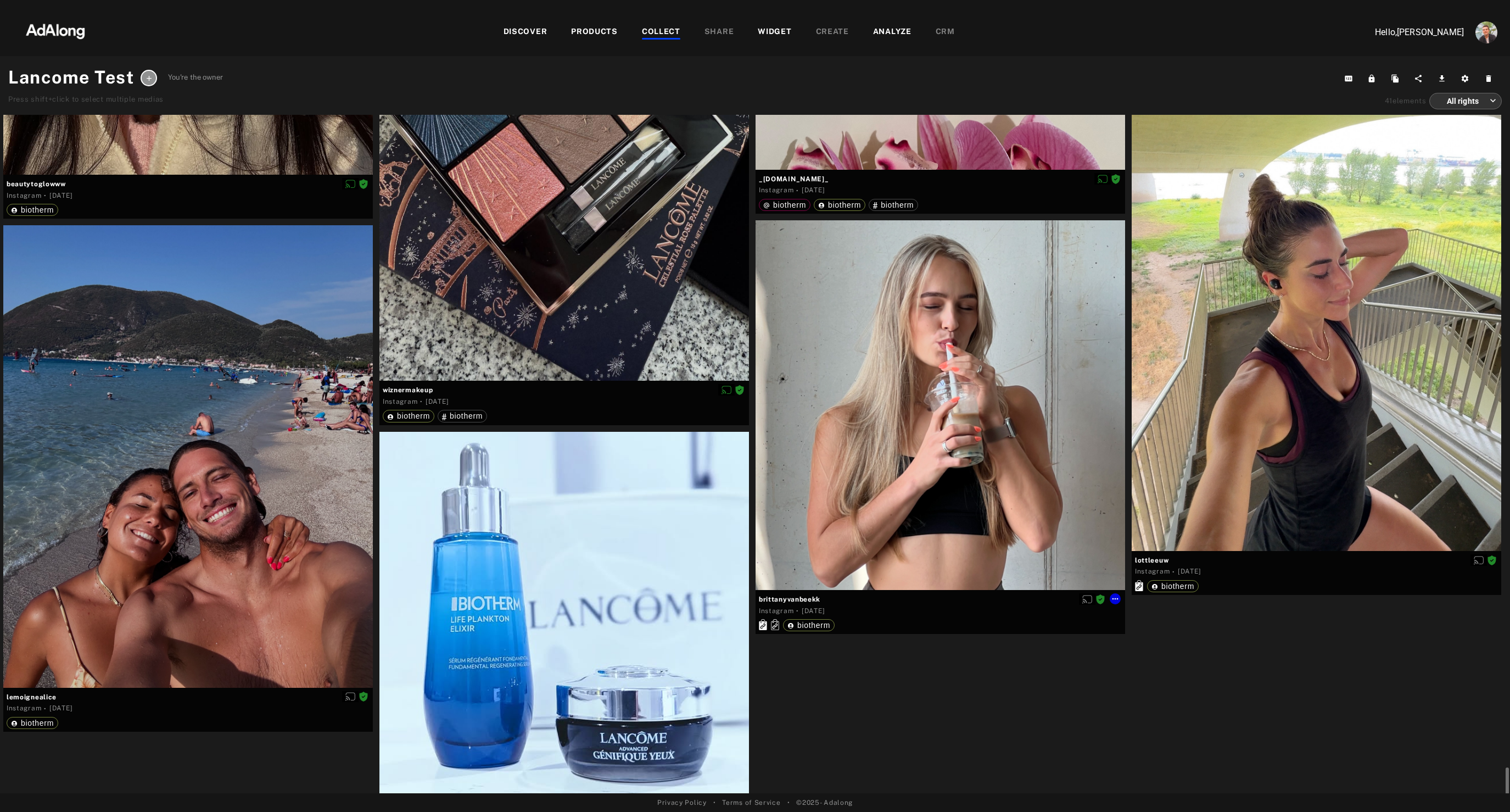
click at [851, 388] on div at bounding box center [940, 405] width 370 height 370
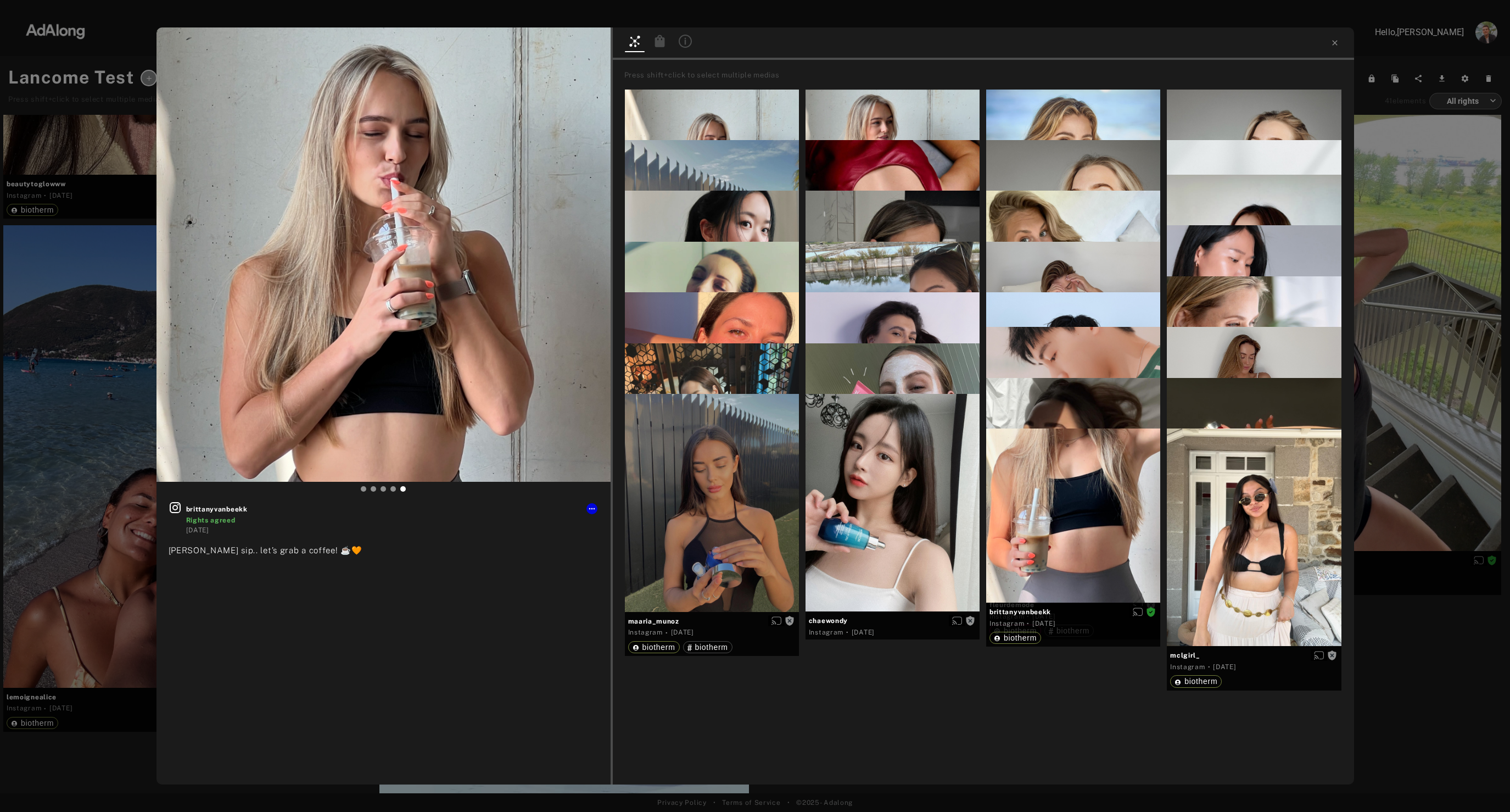
click at [659, 43] on icon at bounding box center [659, 40] width 10 height 12
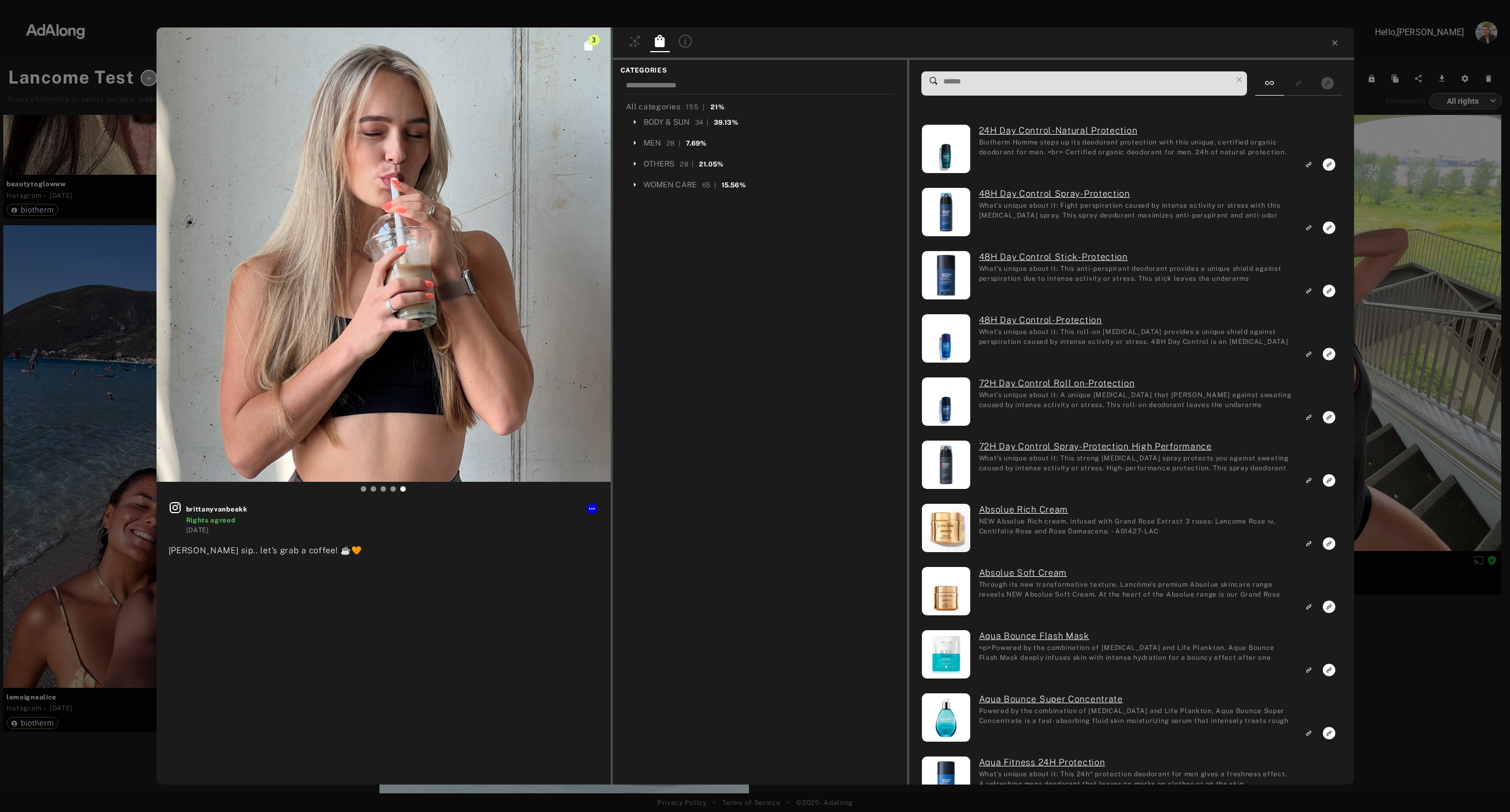
click at [1029, 86] on input at bounding box center [1086, 81] width 289 height 15
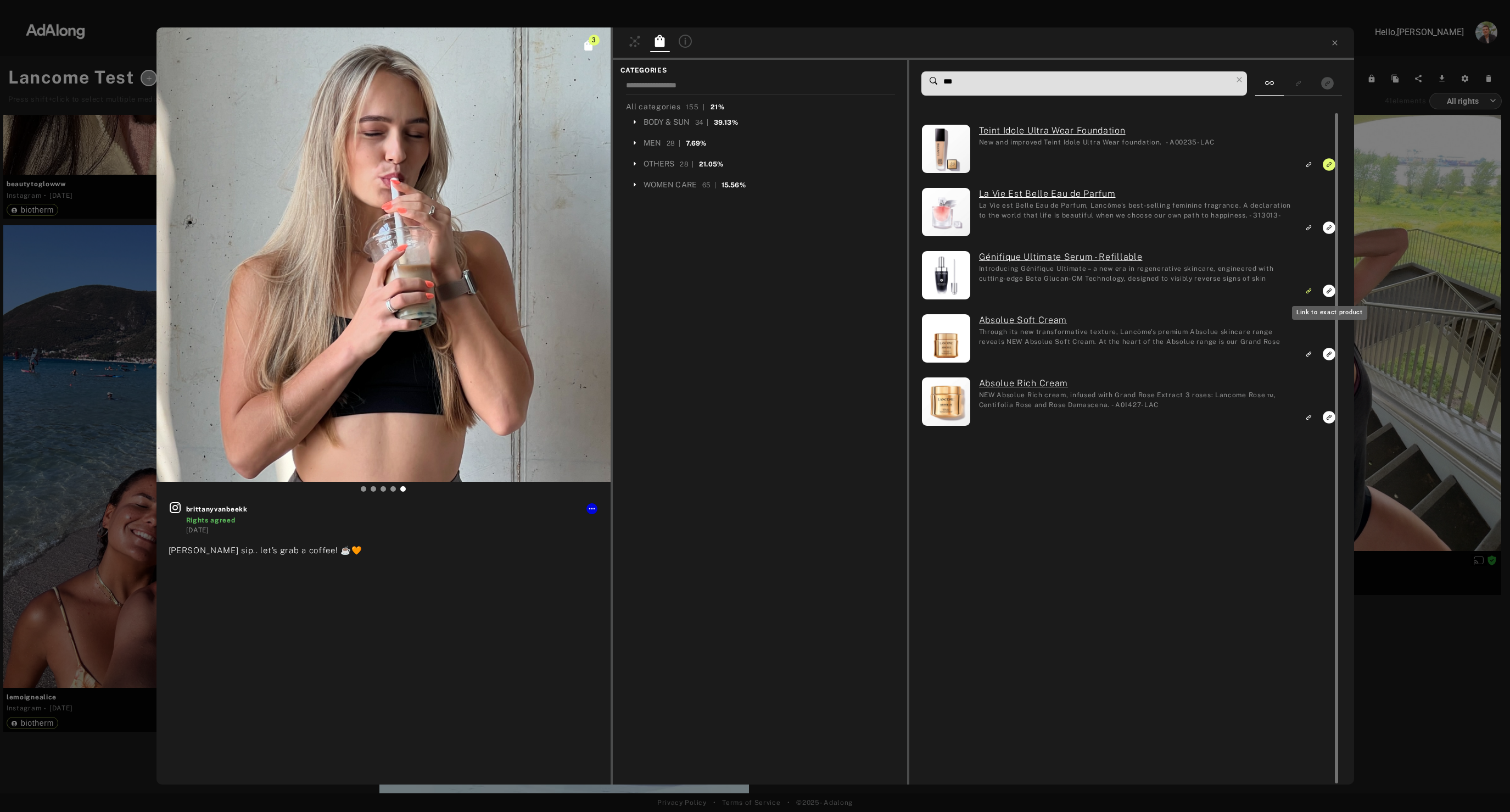
type input "***"
click at [1329, 291] on rect "Link to exact product" at bounding box center [1329, 290] width 13 height 13
click at [1311, 289] on icon "Unlink to similar product" at bounding box center [1308, 291] width 8 height 7
click at [1309, 228] on icon "Link to similar product" at bounding box center [1310, 226] width 3 height 3
click at [1308, 232] on icon "Unlink to similar product" at bounding box center [1308, 228] width 8 height 7
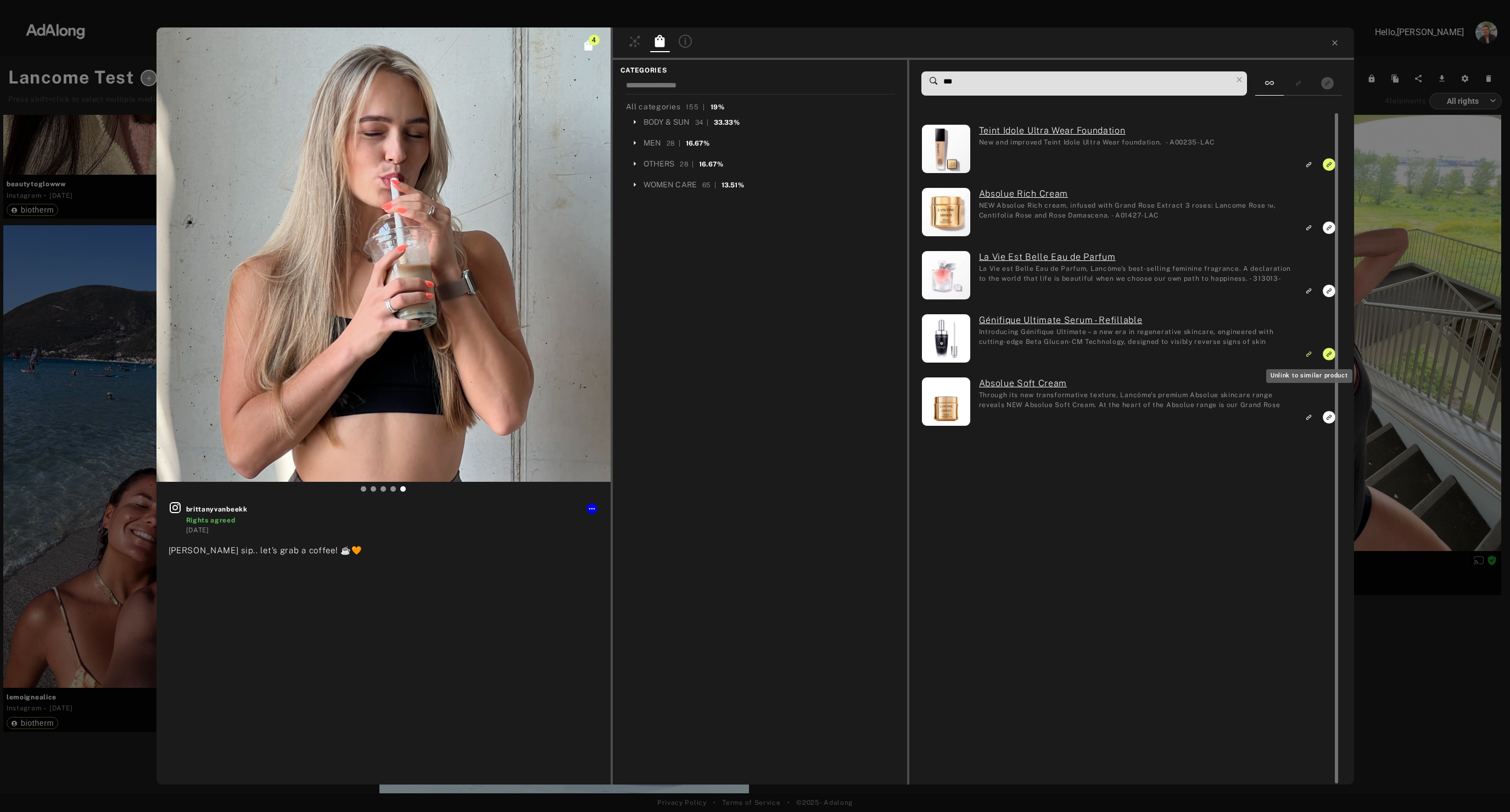
click at [1306, 352] on icon "Unlink to similar product" at bounding box center [1308, 354] width 8 height 7
click at [1308, 353] on icon "Link to similar product" at bounding box center [1308, 355] width 3 height 3
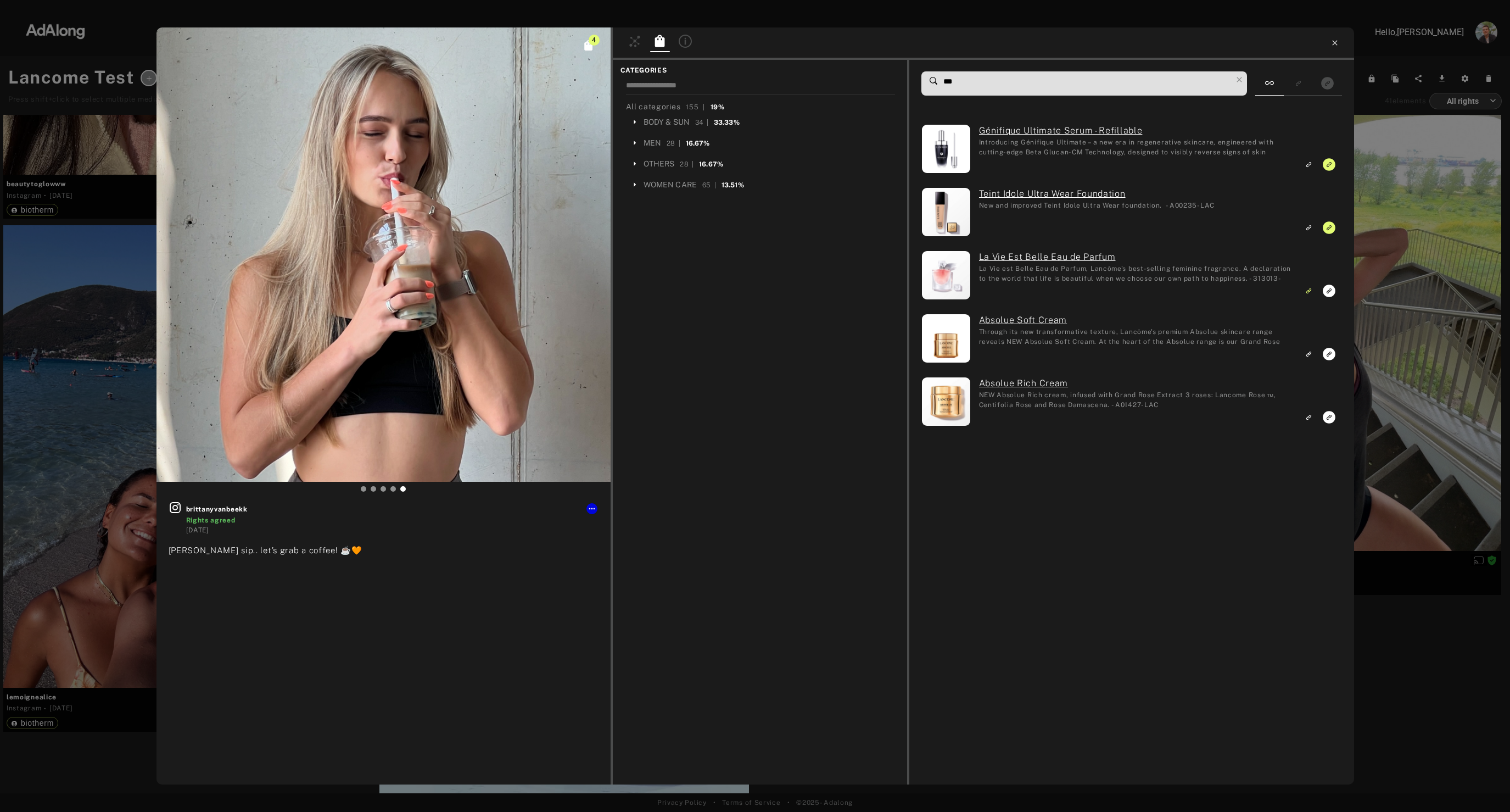
click at [1331, 39] on icon at bounding box center [1335, 43] width 8 height 8
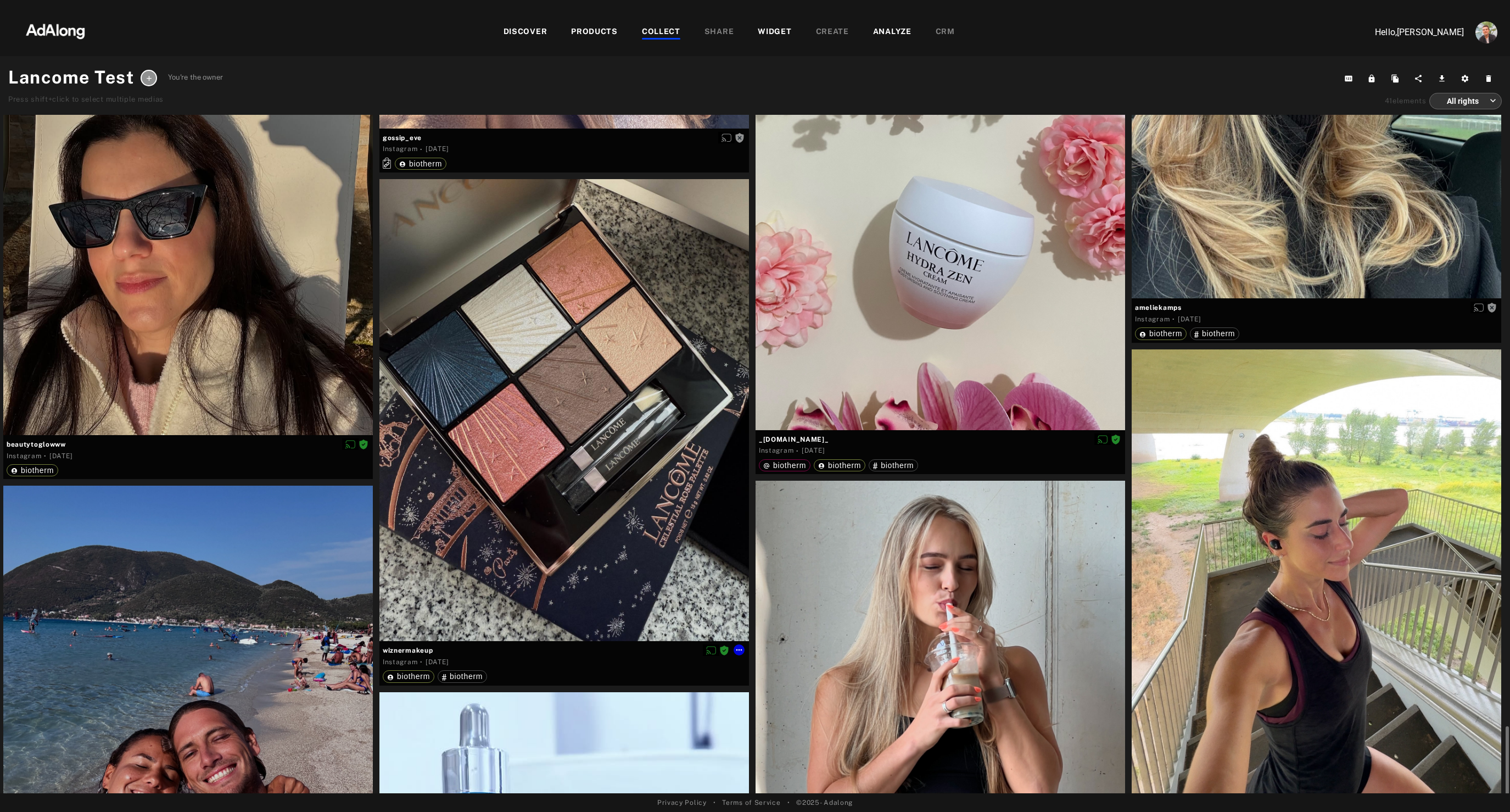
scroll to position [5424, 0]
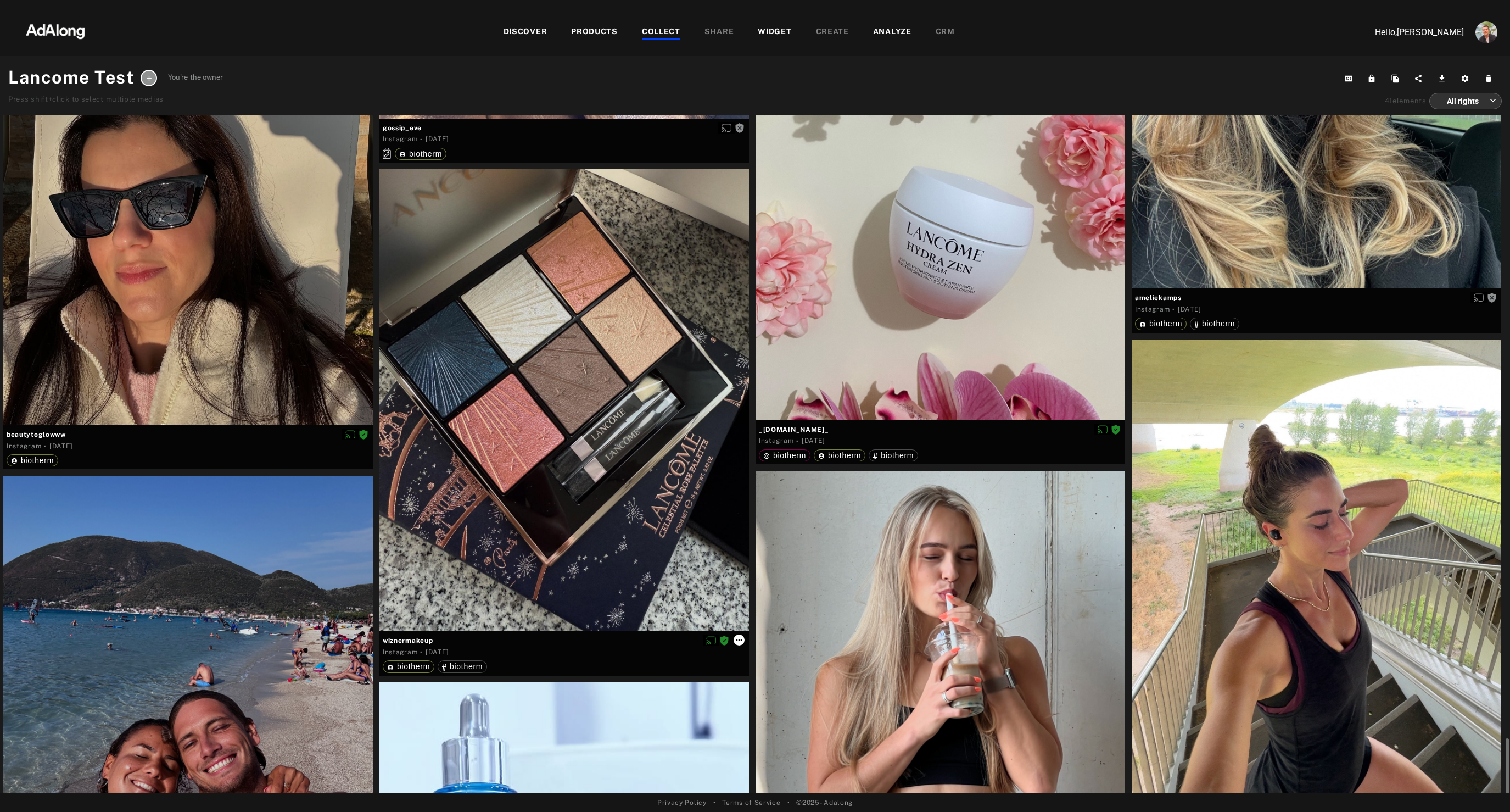
click at [735, 638] on icon at bounding box center [739, 639] width 8 height 8
click at [753, 693] on span "Reset rights" at bounding box center [760, 695] width 36 height 8
click at [737, 642] on icon at bounding box center [739, 639] width 8 height 8
click at [767, 670] on span "Remove from collection" at bounding box center [778, 669] width 70 height 8
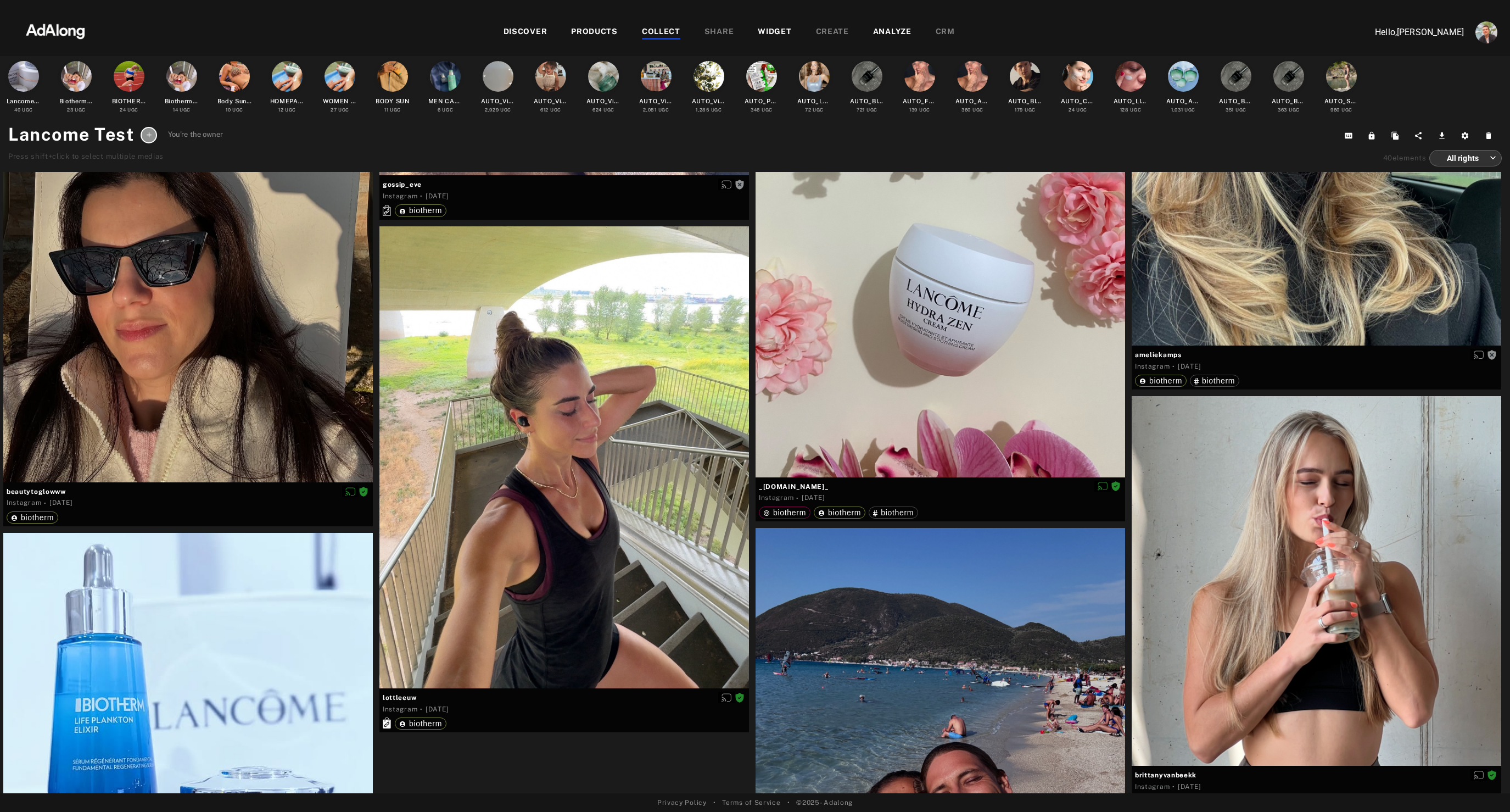
scroll to position [0, 0]
